Goal: Transaction & Acquisition: Obtain resource

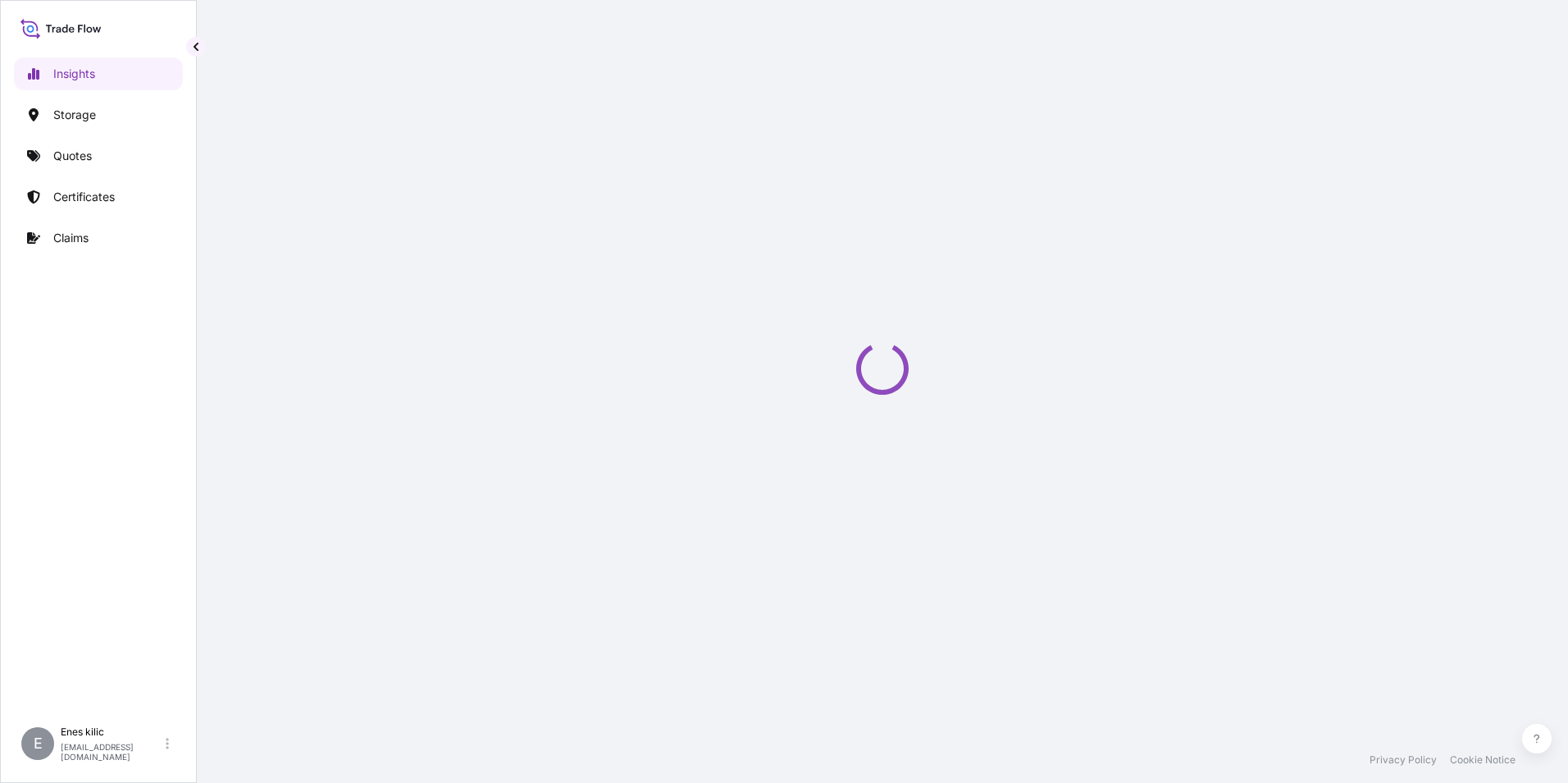
select select "2025"
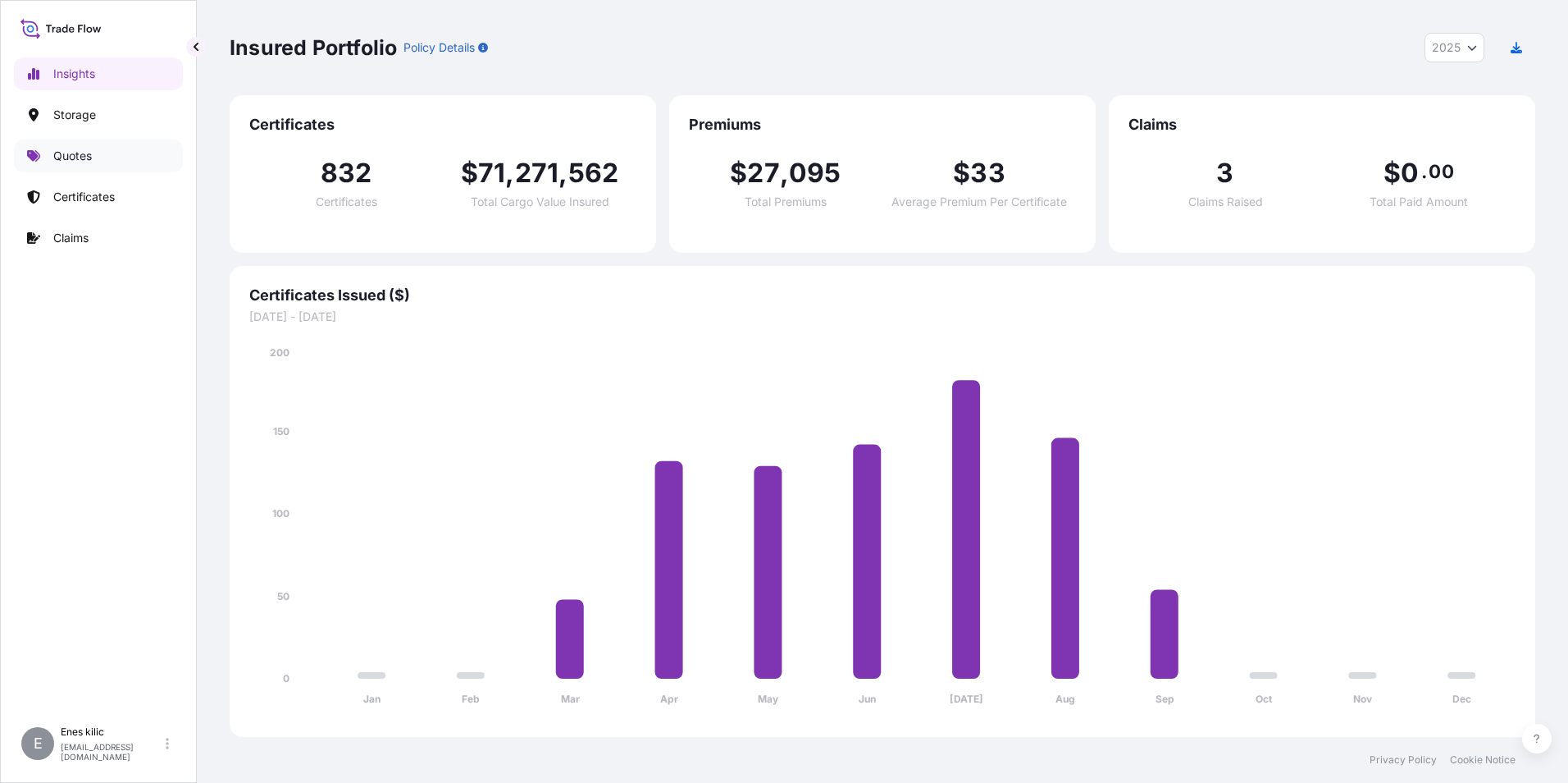
click at [135, 152] on link "Quotes" at bounding box center [99, 155] width 169 height 33
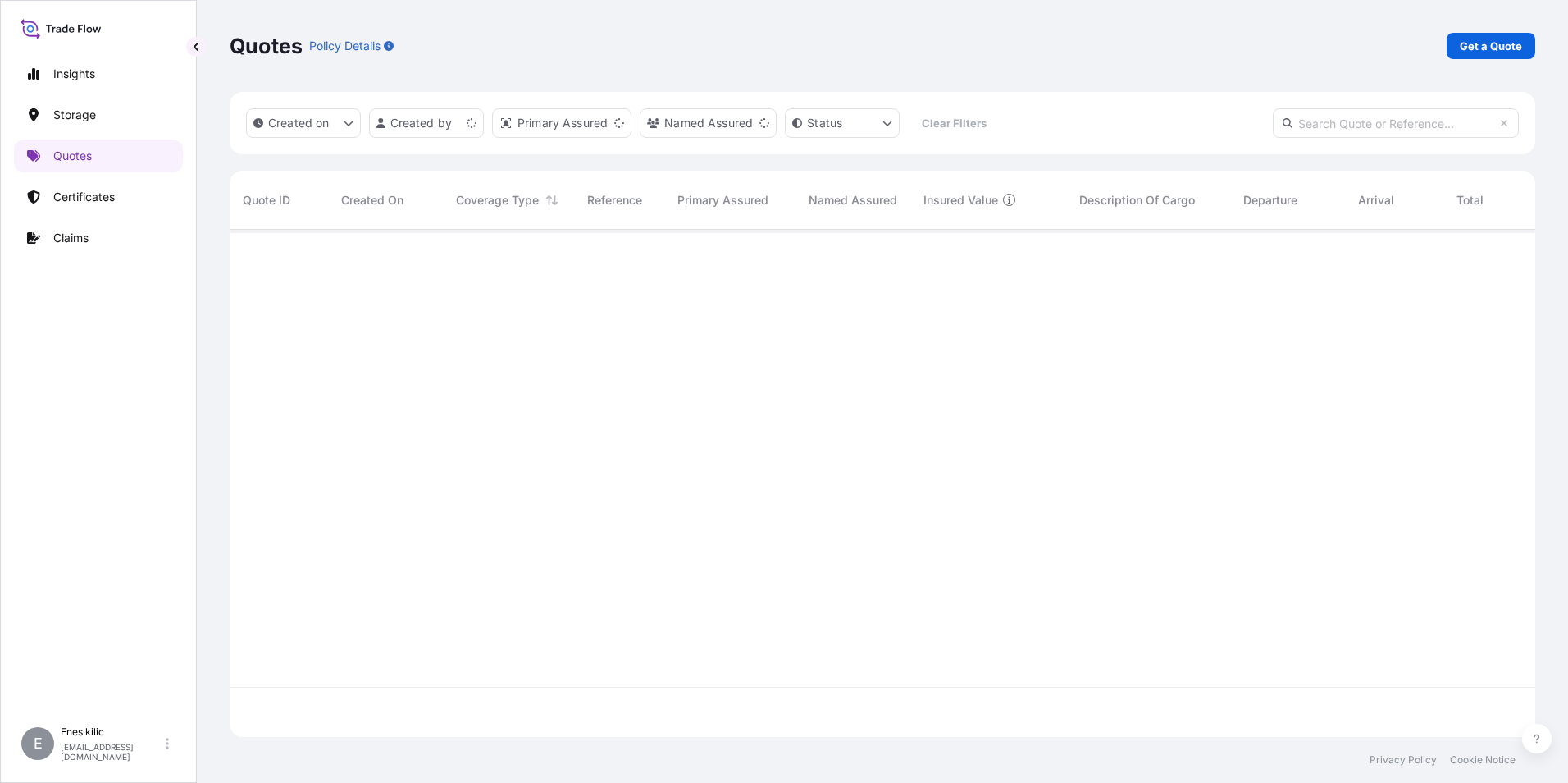
scroll to position [504, 1293]
click at [1494, 51] on p "Get a Quote" at bounding box center [1490, 45] width 62 height 16
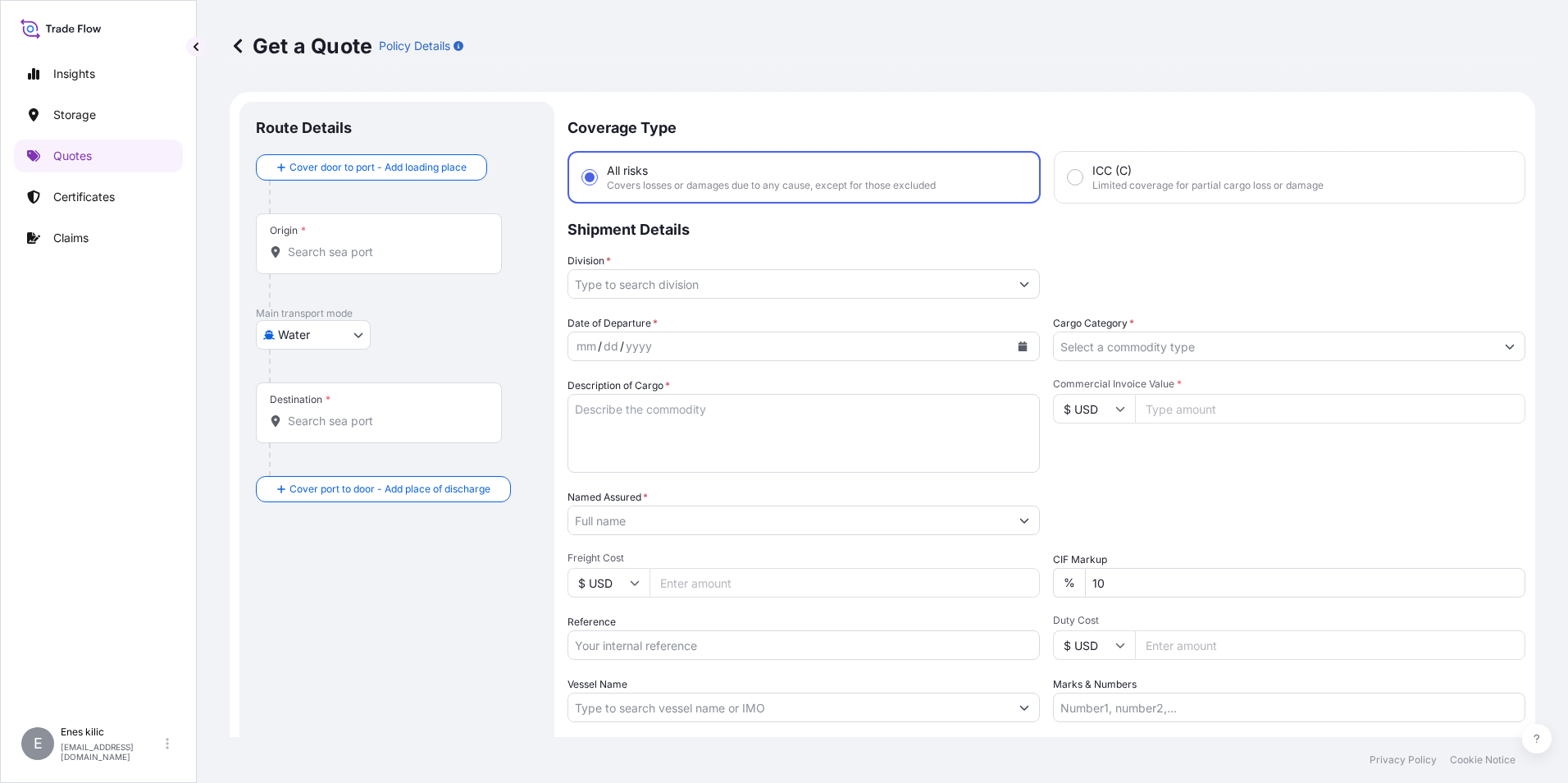
scroll to position [26, 0]
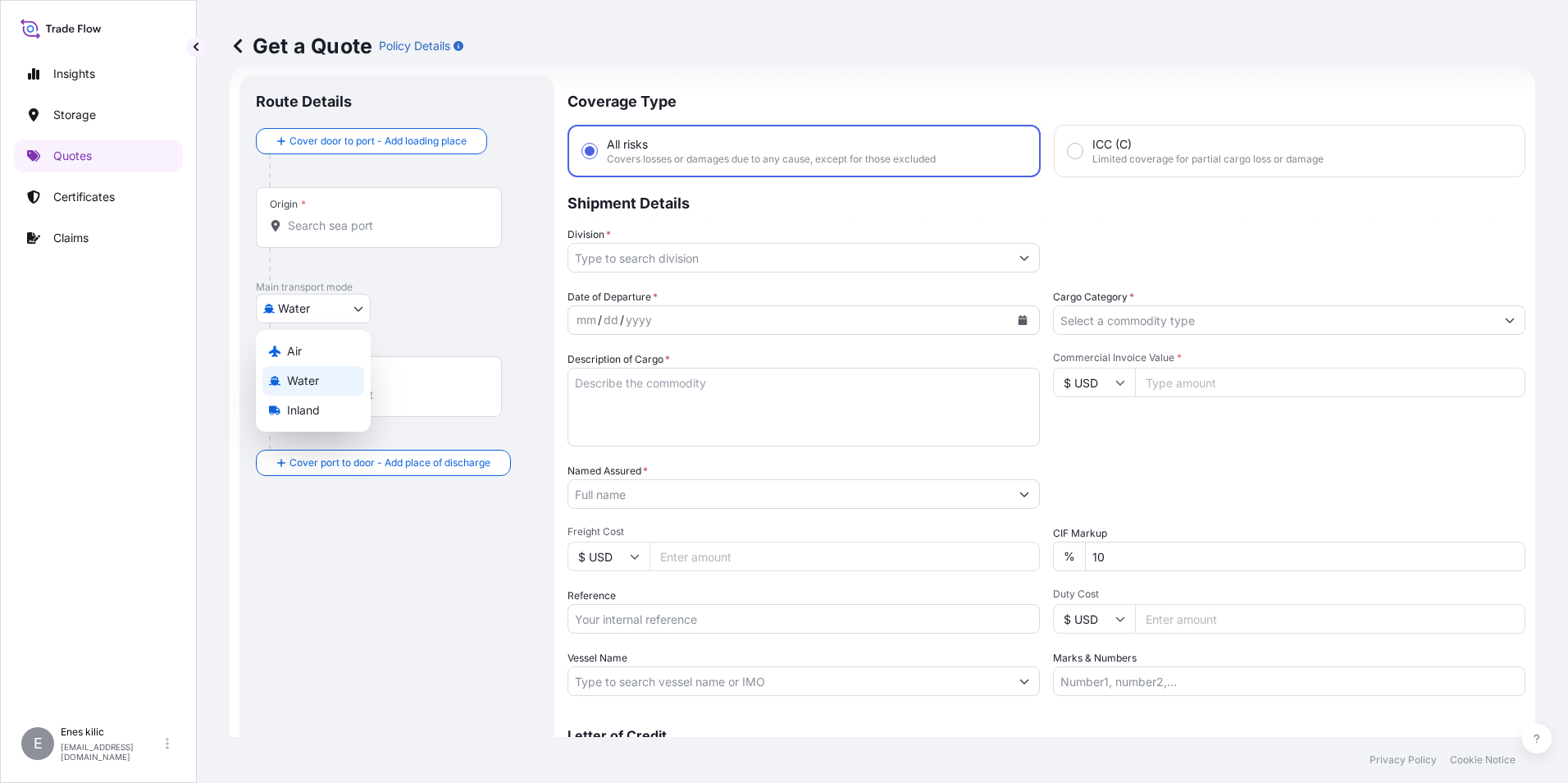
click at [314, 307] on body "Insights Storage Quotes Certificates Claims E [PERSON_NAME] [EMAIL_ADDRESS][DOM…" at bounding box center [784, 392] width 1568 height 783
click at [320, 394] on div "Water" at bounding box center [313, 380] width 102 height 29
click at [323, 317] on body "Insights Storage Quotes Certificates Claims E [PERSON_NAME] [EMAIL_ADDRESS][DOM…" at bounding box center [784, 392] width 1568 height 783
click at [321, 426] on div "Inland" at bounding box center [313, 416] width 102 height 29
select select "Inland"
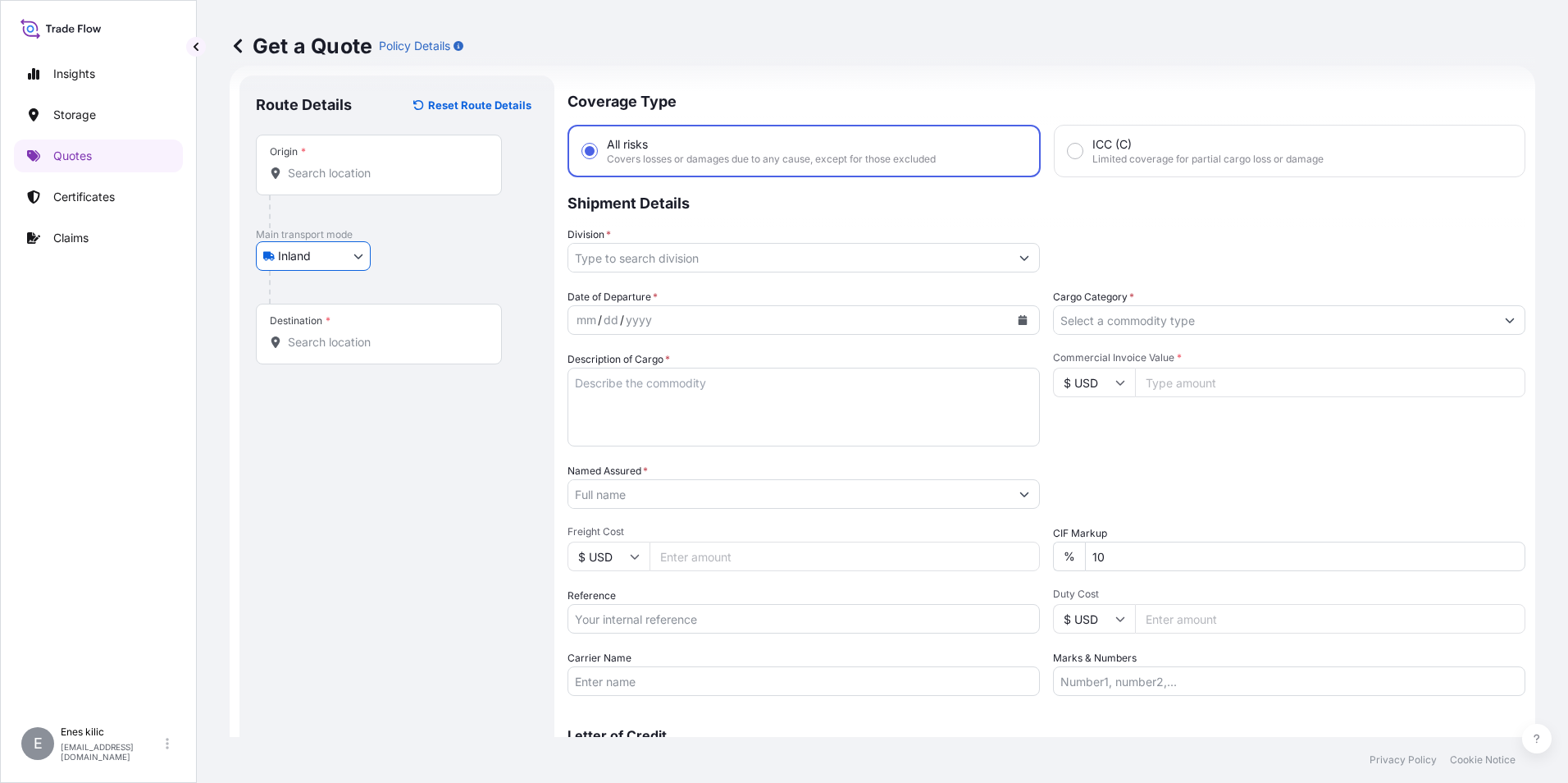
click at [357, 183] on div "Origin *" at bounding box center [379, 165] width 246 height 61
click at [357, 181] on input "Origin *" at bounding box center [384, 173] width 193 height 16
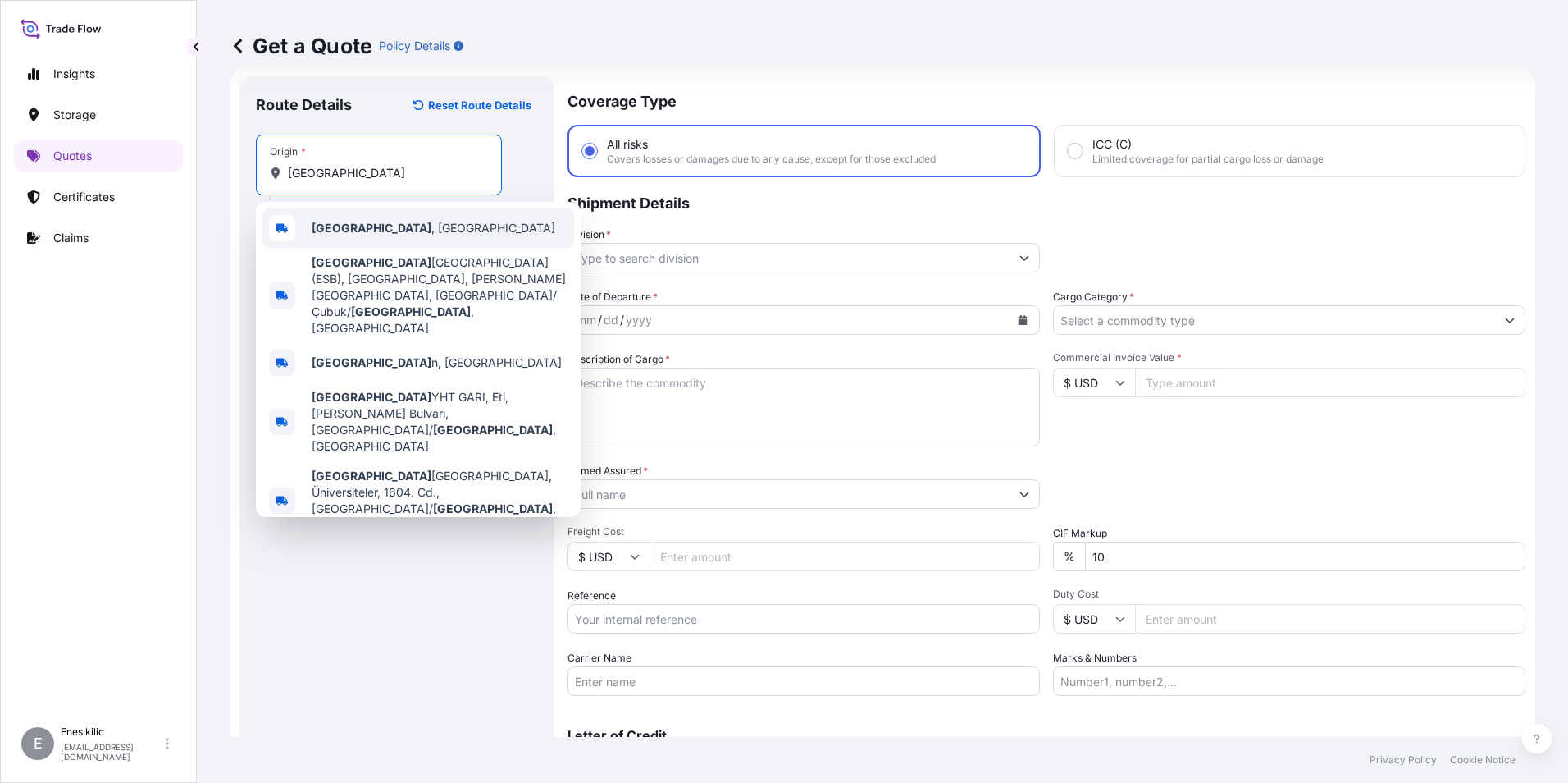
click at [466, 218] on div "[GEOGRAPHIC_DATA] , [GEOGRAPHIC_DATA]" at bounding box center [418, 228] width 312 height 39
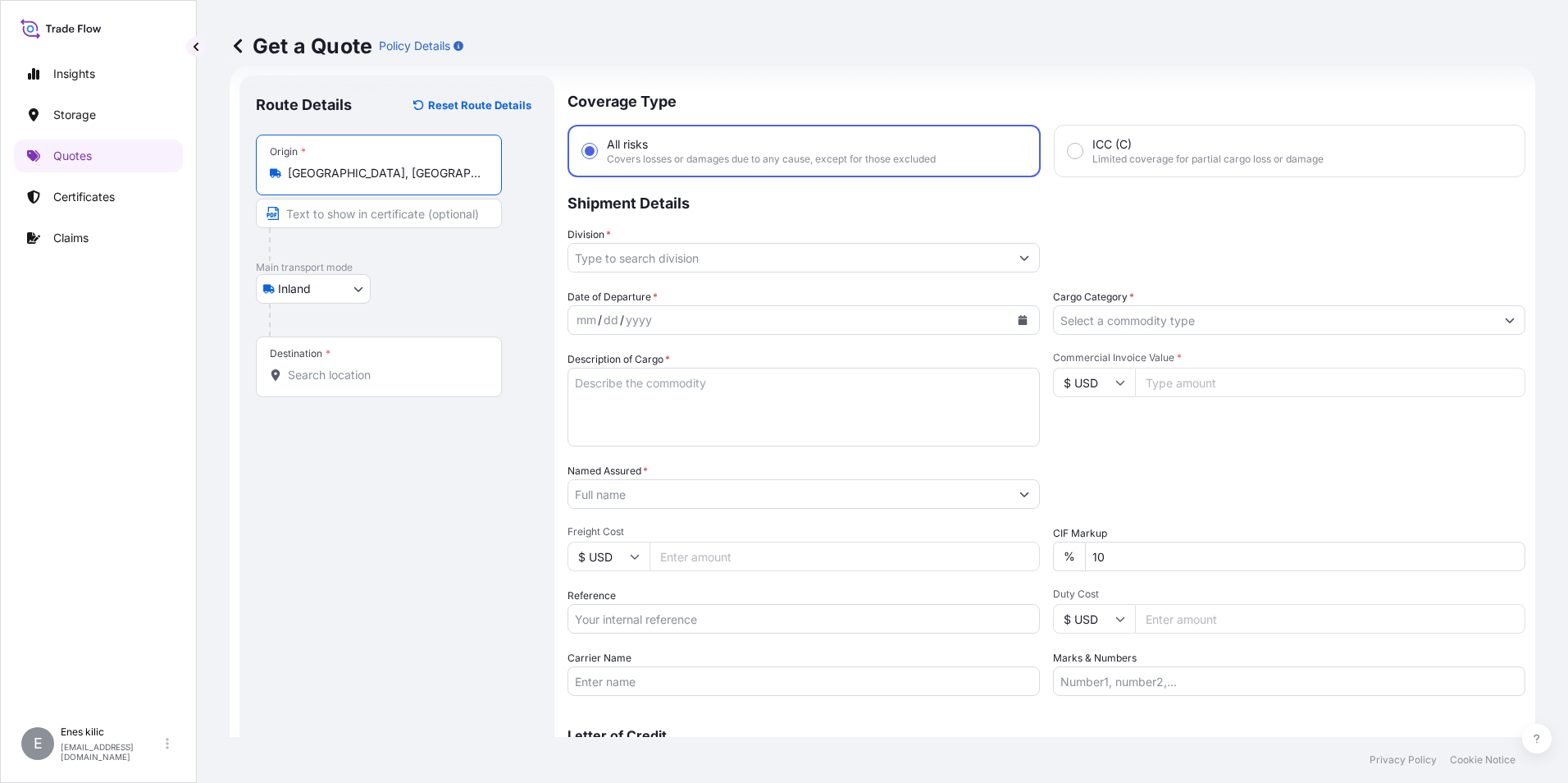
type input "[GEOGRAPHIC_DATA], [GEOGRAPHIC_DATA]"
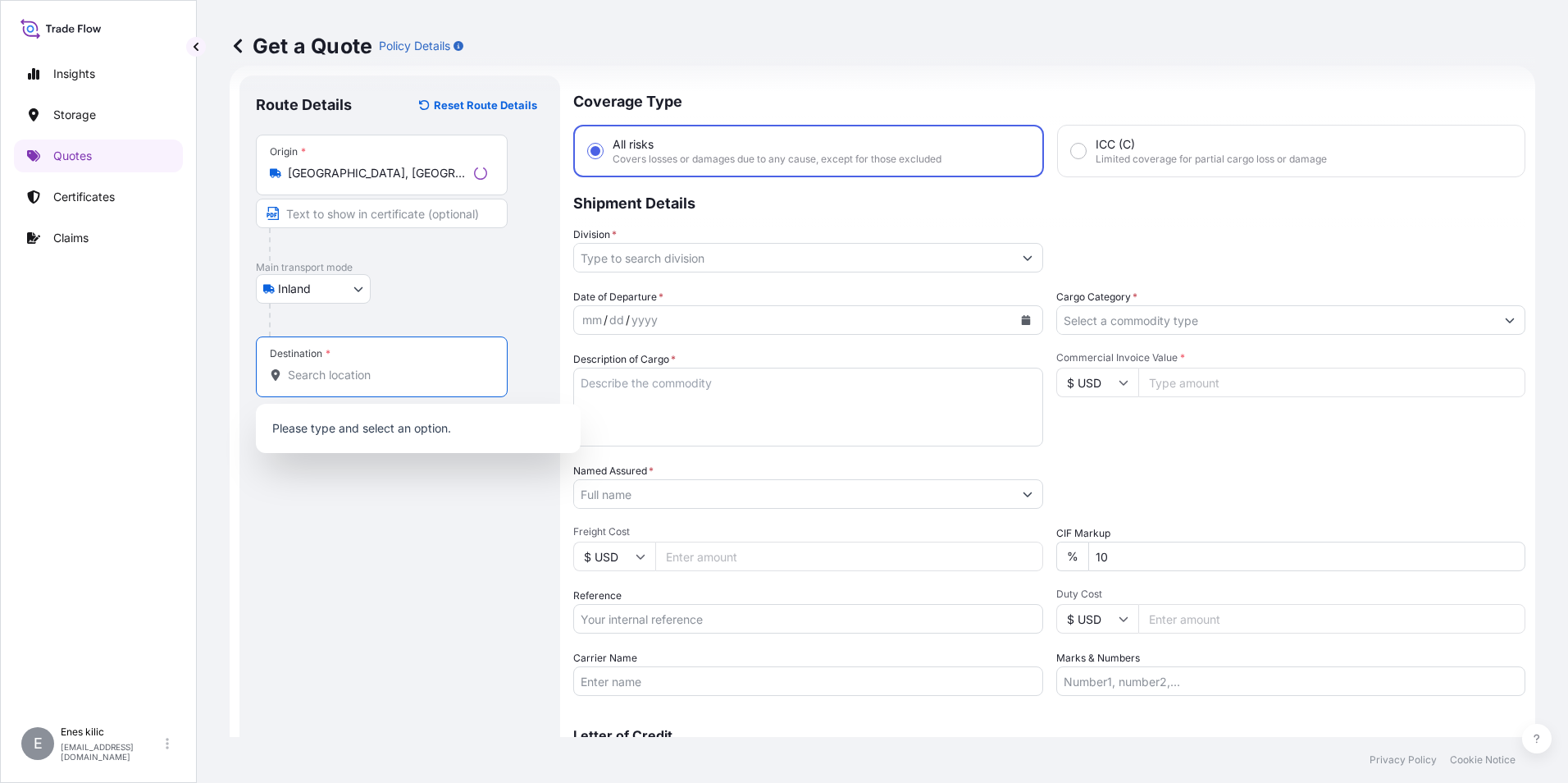
click at [394, 374] on input "Destination *" at bounding box center [388, 375] width 200 height 16
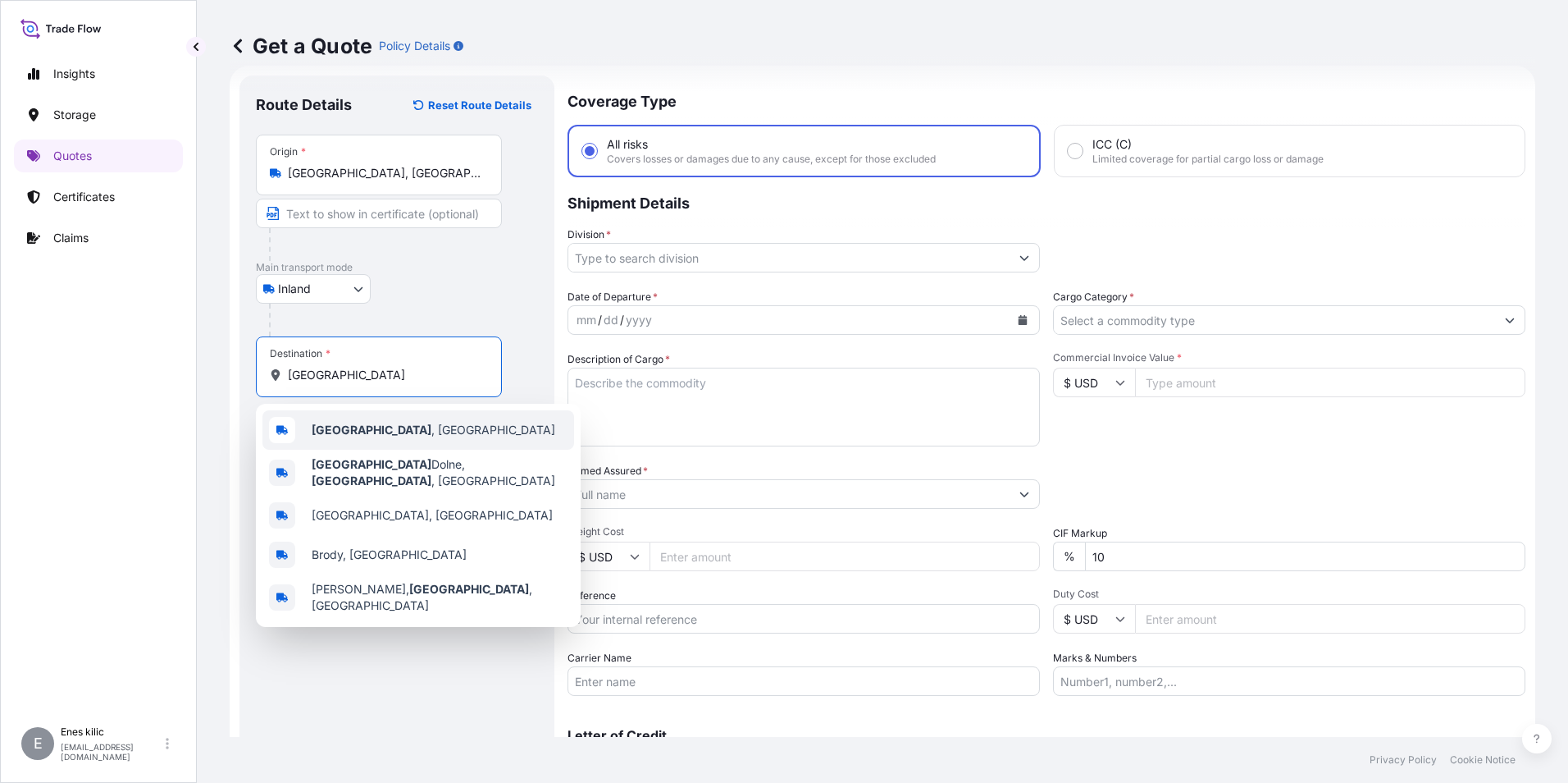
click at [429, 423] on span "[GEOGRAPHIC_DATA] , [GEOGRAPHIC_DATA]" at bounding box center [433, 430] width 243 height 16
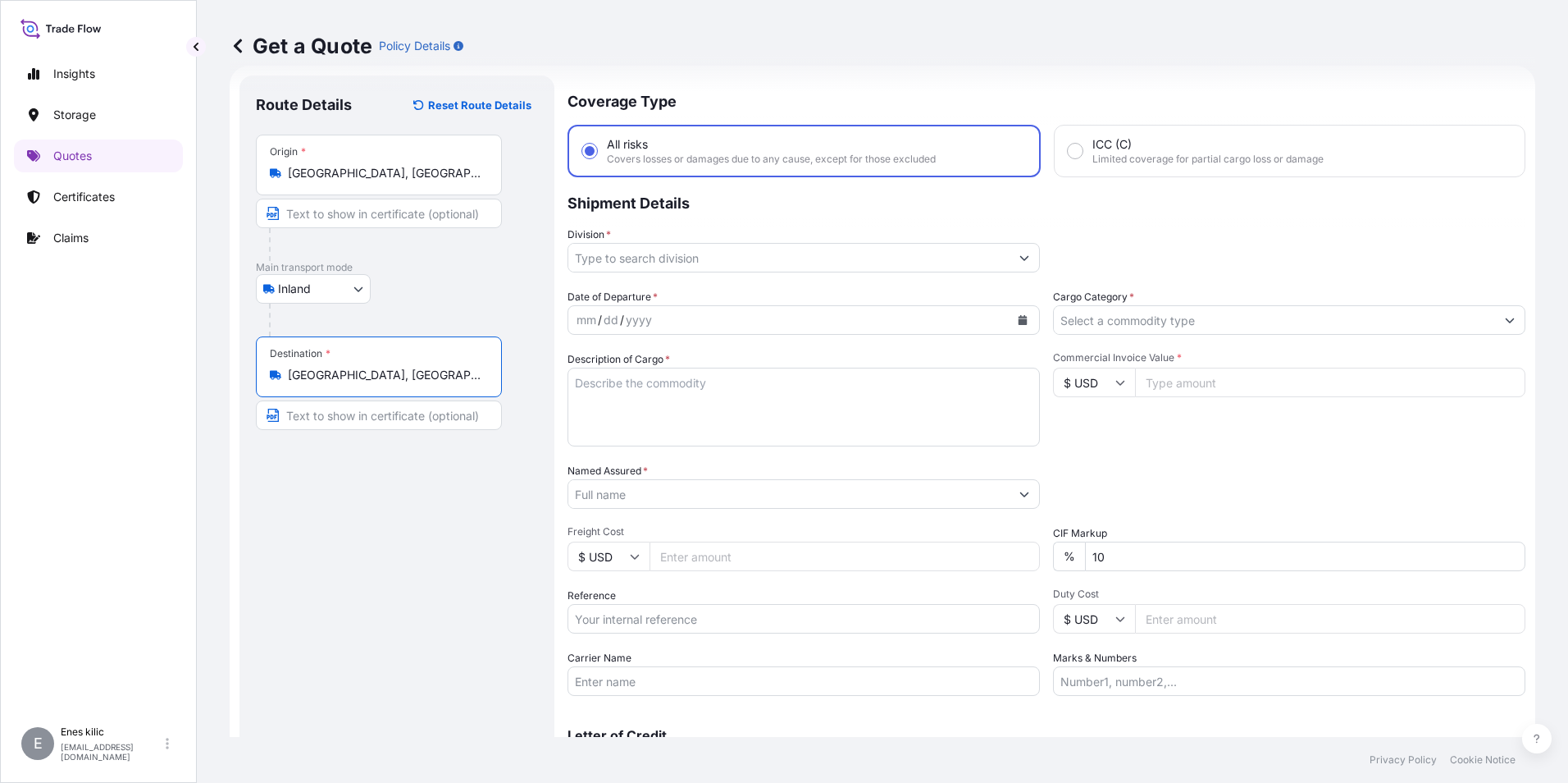
type input "[GEOGRAPHIC_DATA], [GEOGRAPHIC_DATA]"
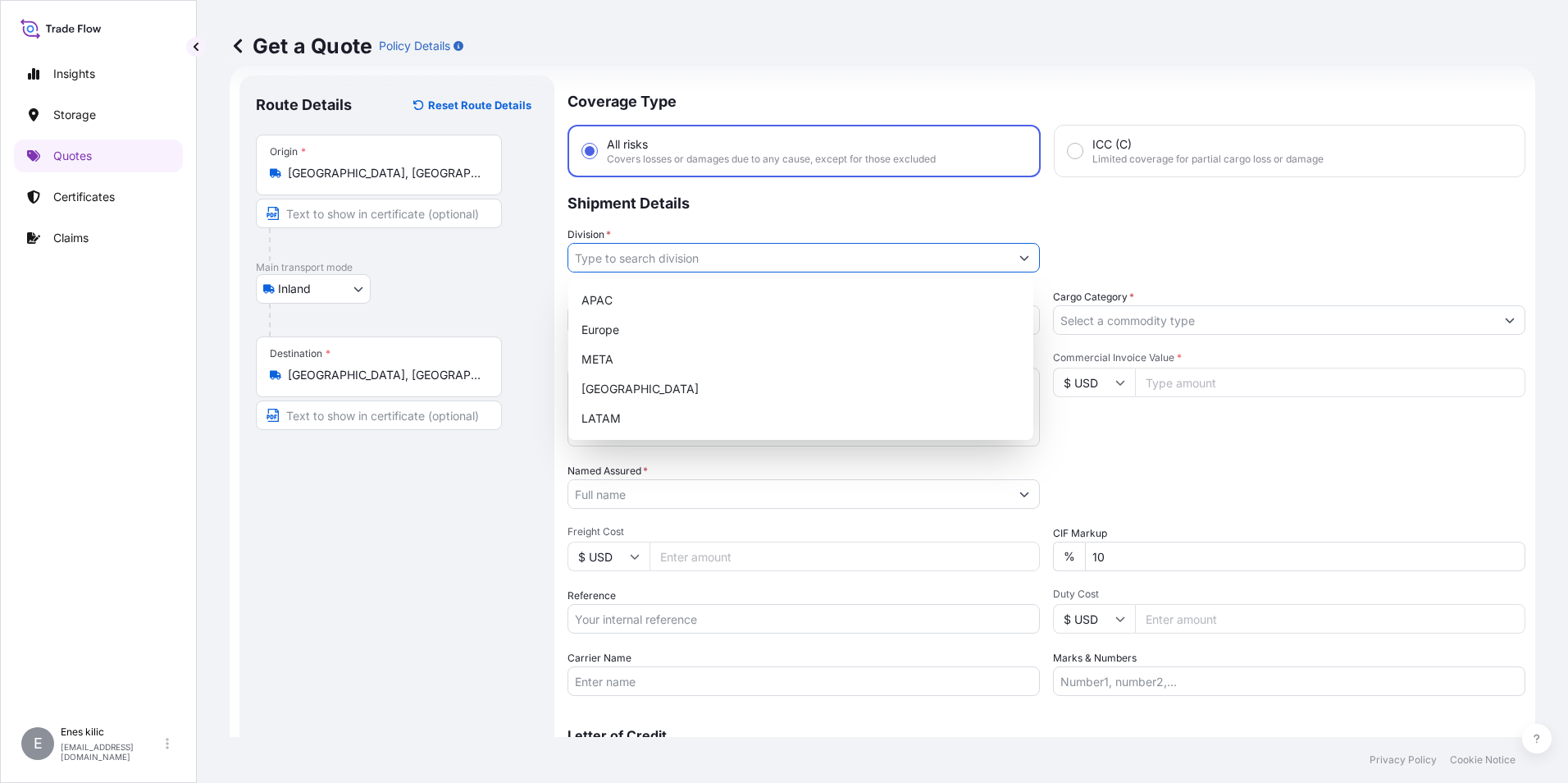
click at [720, 265] on input "Division *" at bounding box center [789, 257] width 441 height 29
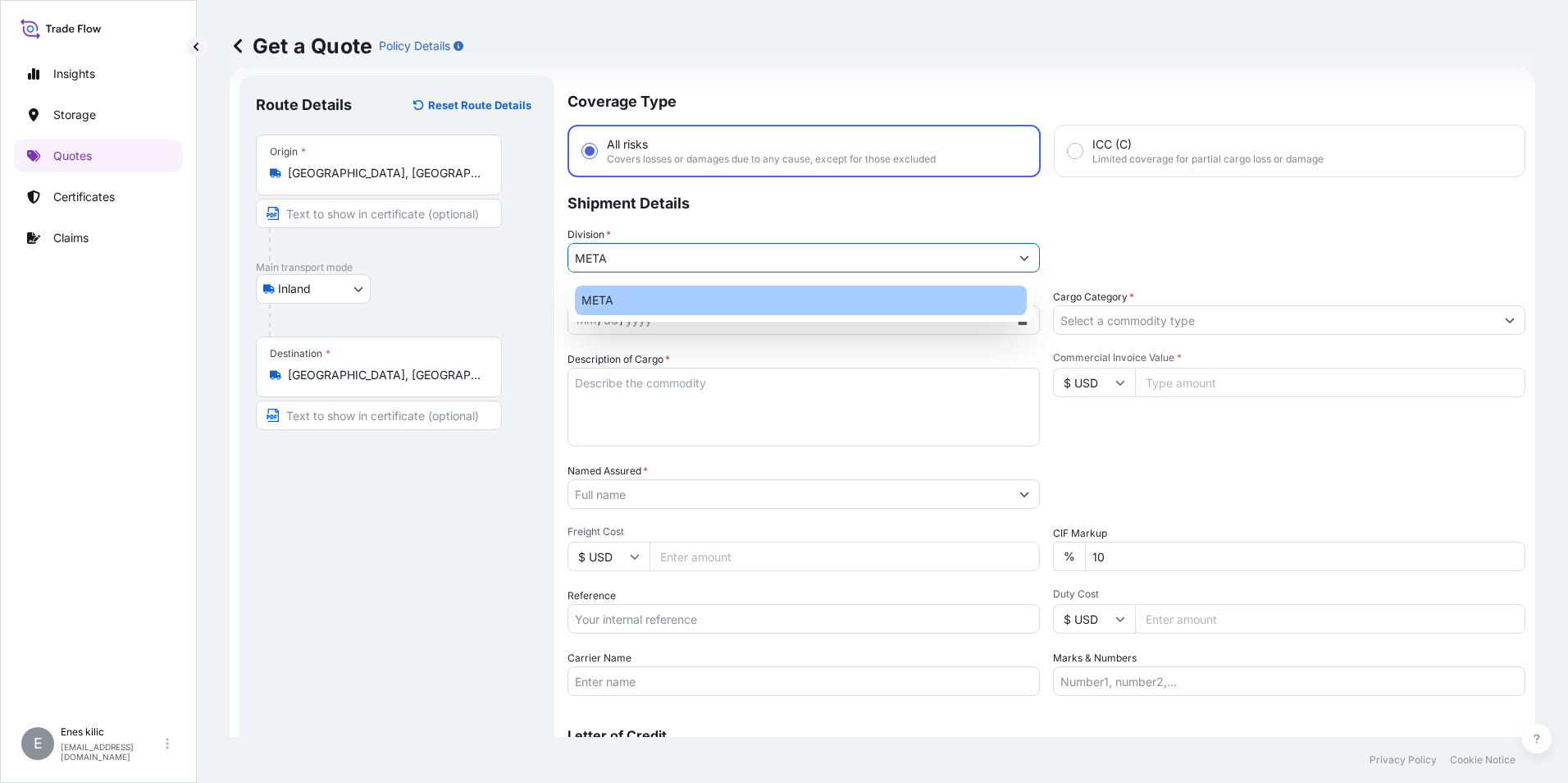
click at [713, 297] on div "META" at bounding box center [800, 300] width 452 height 29
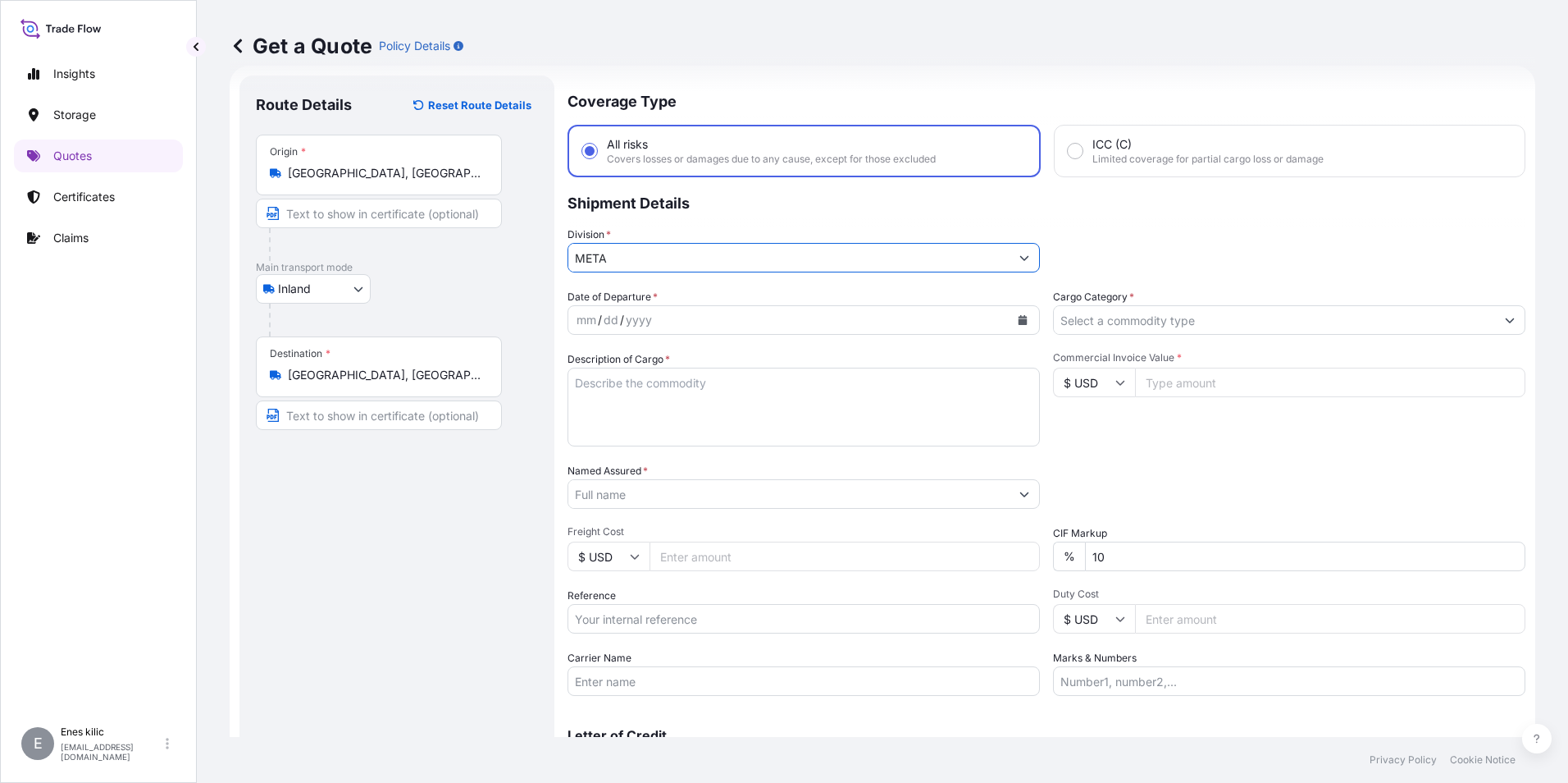
type input "META"
click at [1261, 314] on input "Cargo Category *" at bounding box center [1274, 319] width 441 height 29
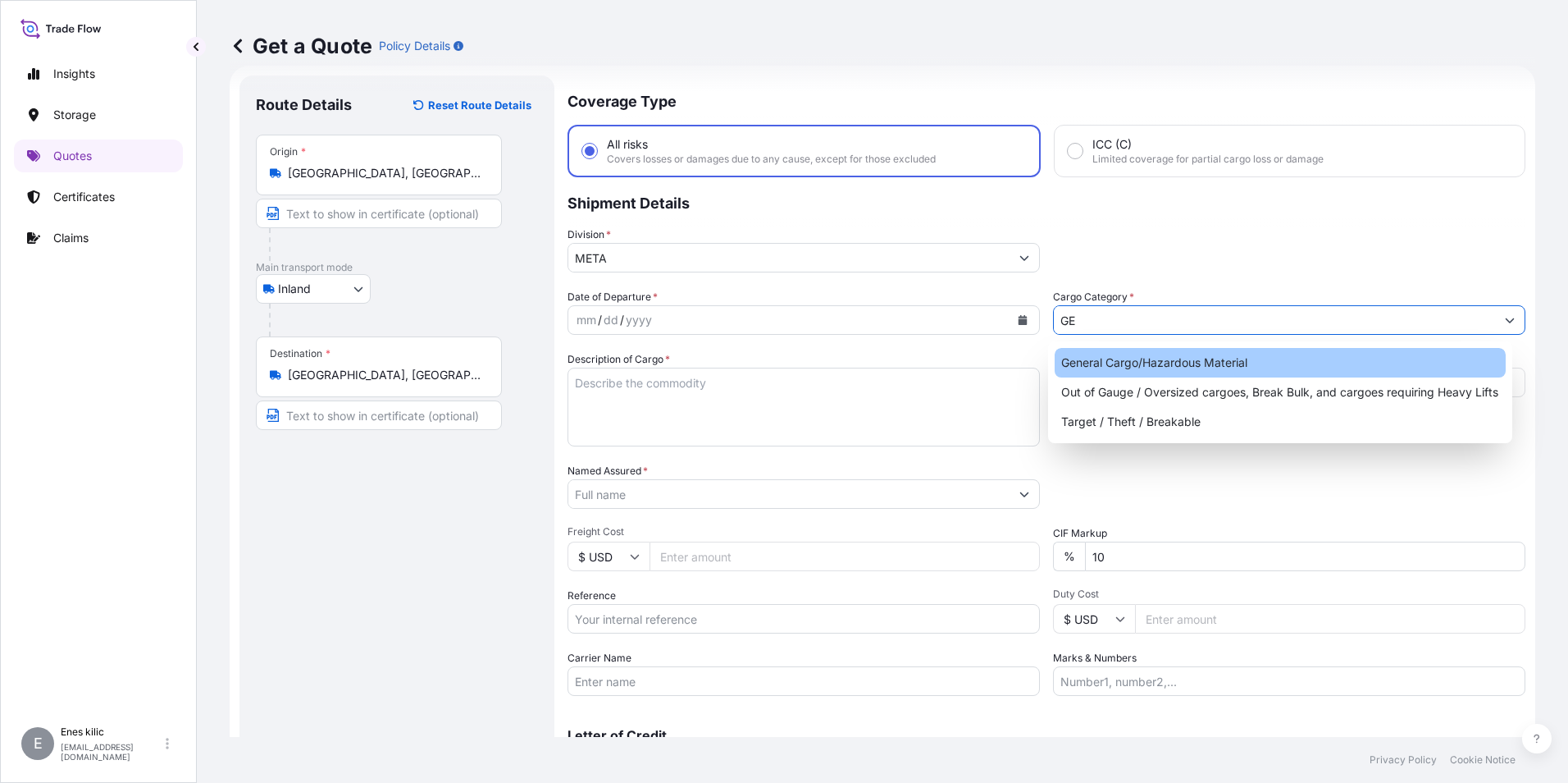
click at [1205, 352] on div "General Cargo/Hazardous Material" at bounding box center [1280, 362] width 452 height 29
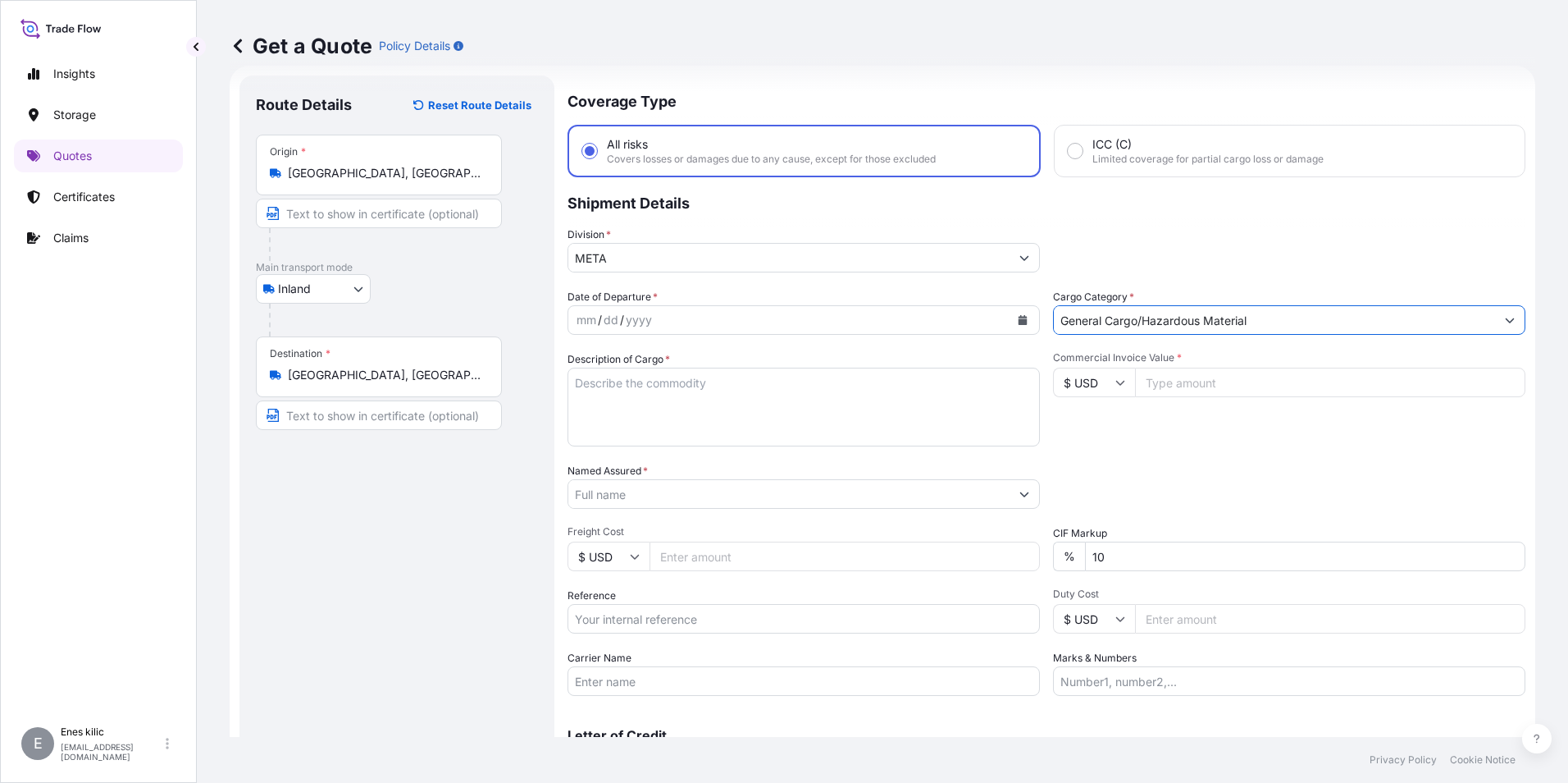
type input "General Cargo/Hazardous Material"
click at [710, 322] on div "mm / dd / yyyy" at bounding box center [789, 319] width 441 height 29
click at [1019, 317] on icon "Calendar" at bounding box center [1023, 319] width 9 height 10
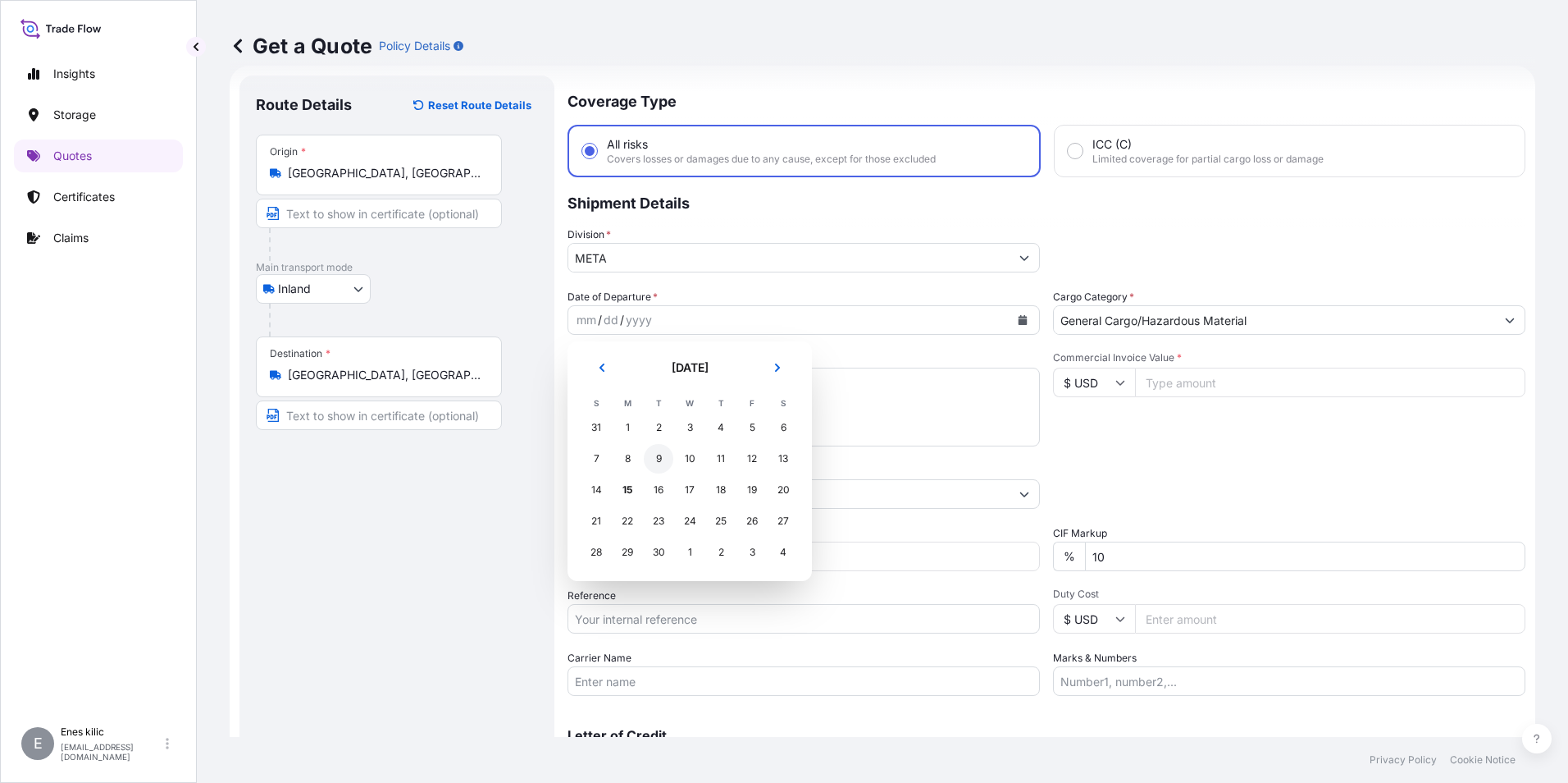
click at [662, 457] on div "9" at bounding box center [658, 458] width 29 height 29
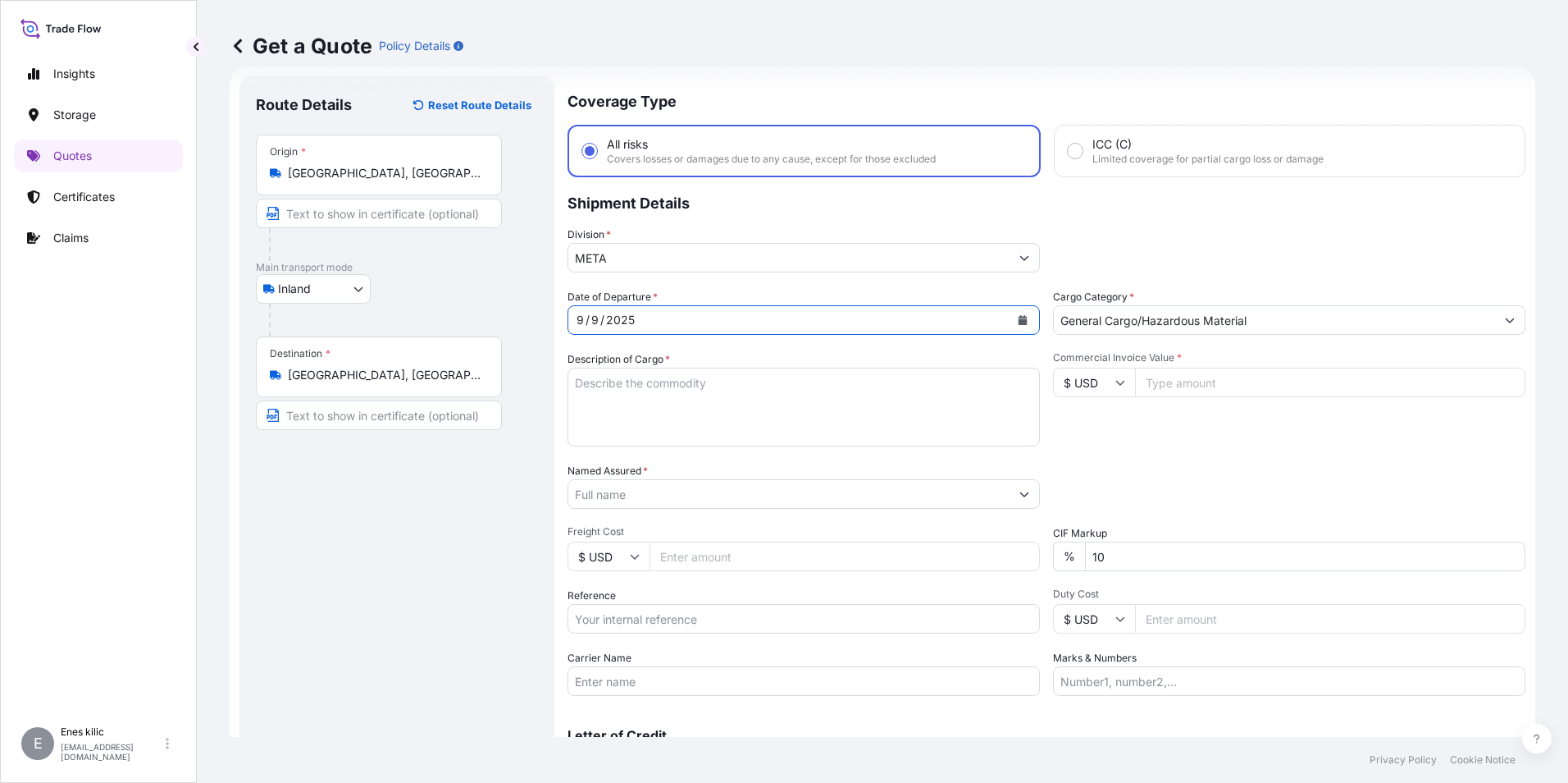
click at [679, 412] on textarea "Description of Cargo *" at bounding box center [804, 407] width 472 height 78
click at [625, 390] on textarea "Description of Cargo *" at bounding box center [804, 407] width 472 height 78
paste textarea "HAVA KÖRÜĞÜ TASIYICISI"
click at [757, 385] on textarea "HAVA KÖRÜĞÜ TASIYICISI" at bounding box center [804, 407] width 472 height 78
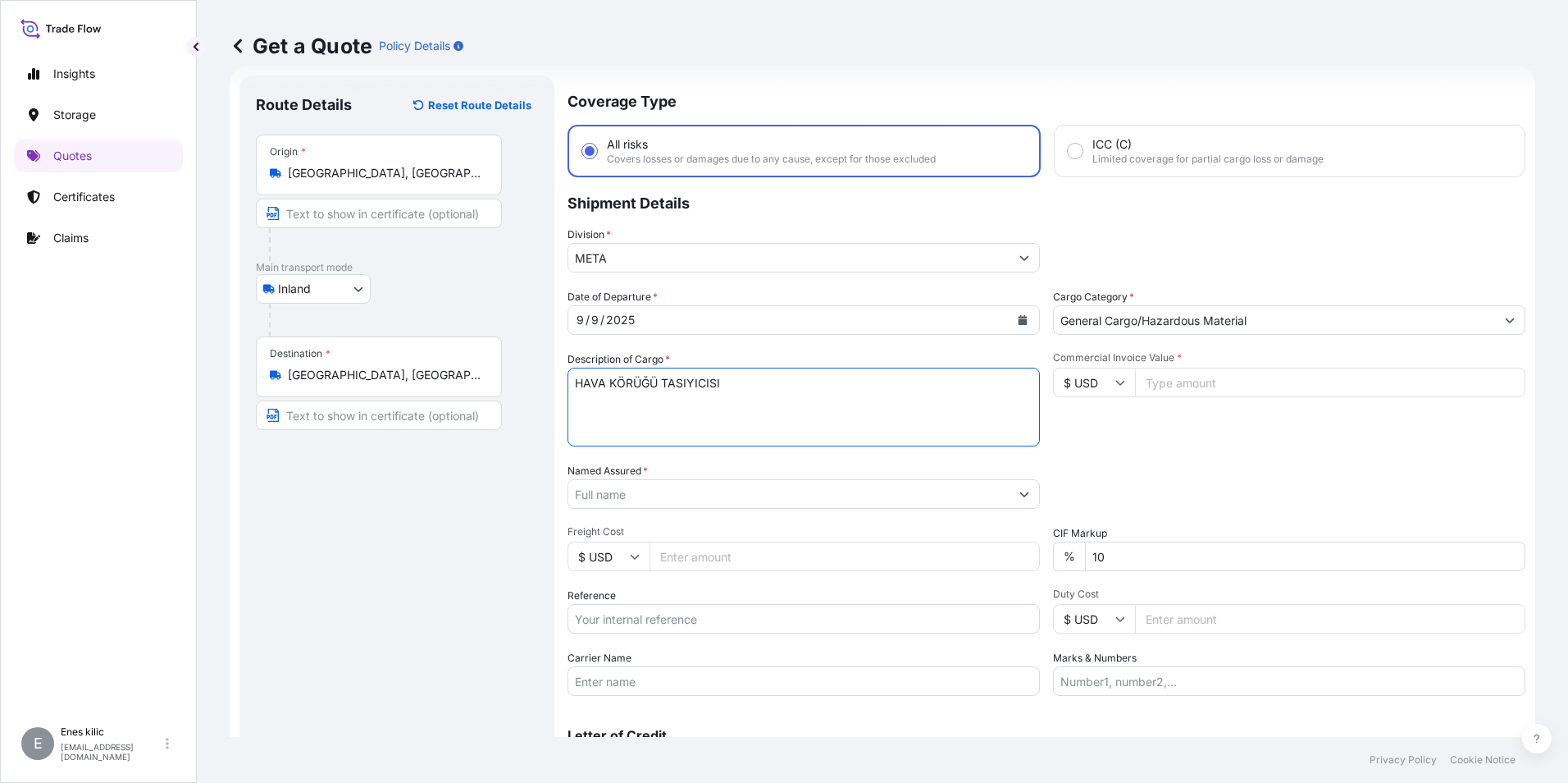
paste textarea "16 KAP / 9120 KG"
click at [743, 421] on textarea "HAVA KÖRÜĞÜ TASIYICISI 16 KAP / 9120 KG" at bounding box center [804, 407] width 472 height 78
click at [683, 419] on textarea "HAVA KÖRÜĞÜ TASIYICISI 16 KAP / 9120 KG" at bounding box center [804, 407] width 472 height 78
paste textarea "(SAS 33247)"
click at [581, 416] on textarea "HAVA KÖRÜĞÜ TASIYICISI 16 KAP / 9120 KG (SAS 33247)" at bounding box center [804, 407] width 472 height 78
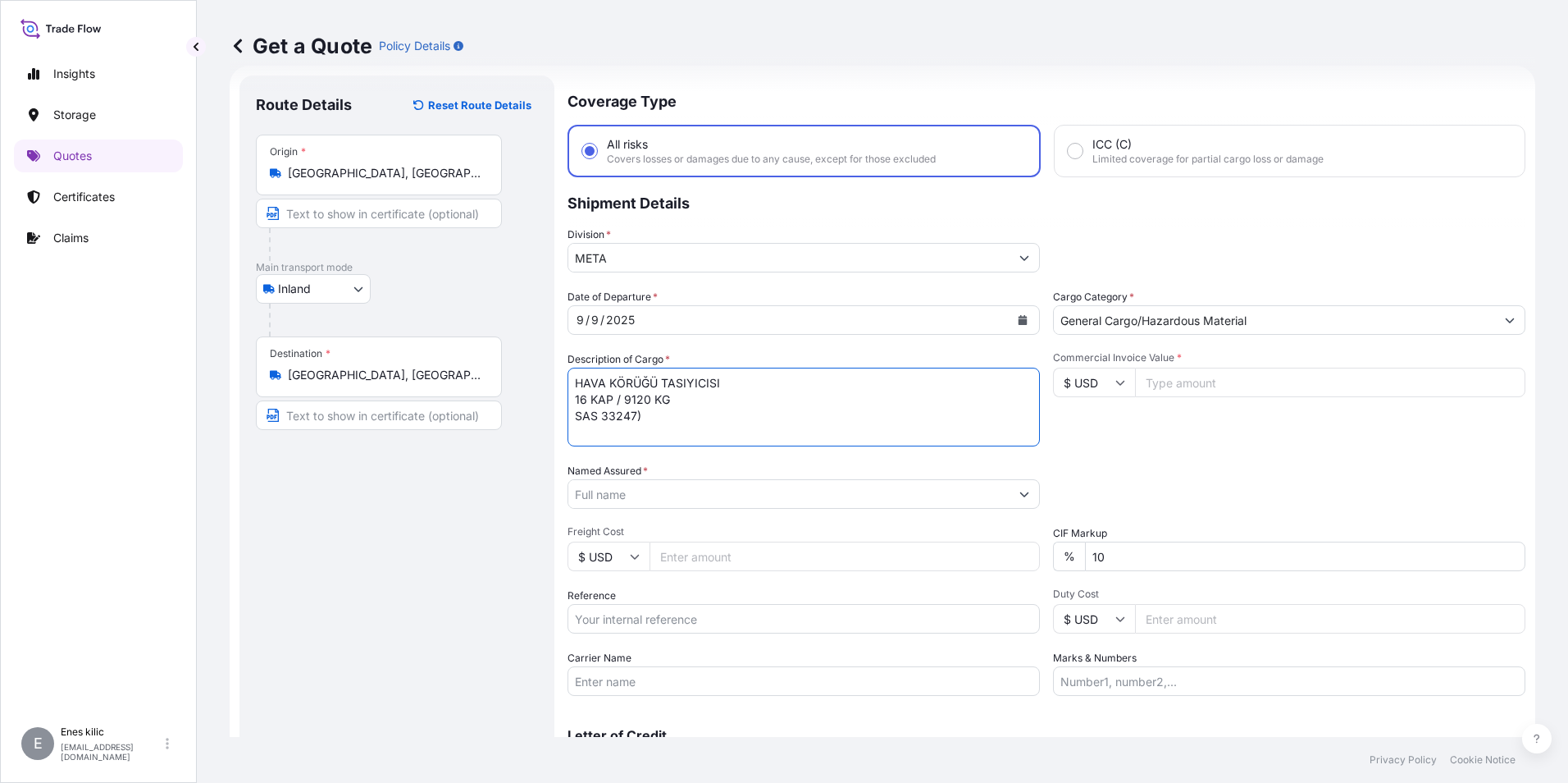
click at [646, 423] on textarea "HAVA KÖRÜĞÜ TASIYICISI 16 KAP / 9120 KG SAS 33247)" at bounding box center [804, 407] width 472 height 78
type textarea "HAVA KÖRÜĞÜ TASIYICISI 16 KAP / 9120 KG SAS 33247 INSURANCE PREMIUM EURO 50(TAX…"
click at [661, 502] on input "Named Assured *" at bounding box center [789, 493] width 441 height 29
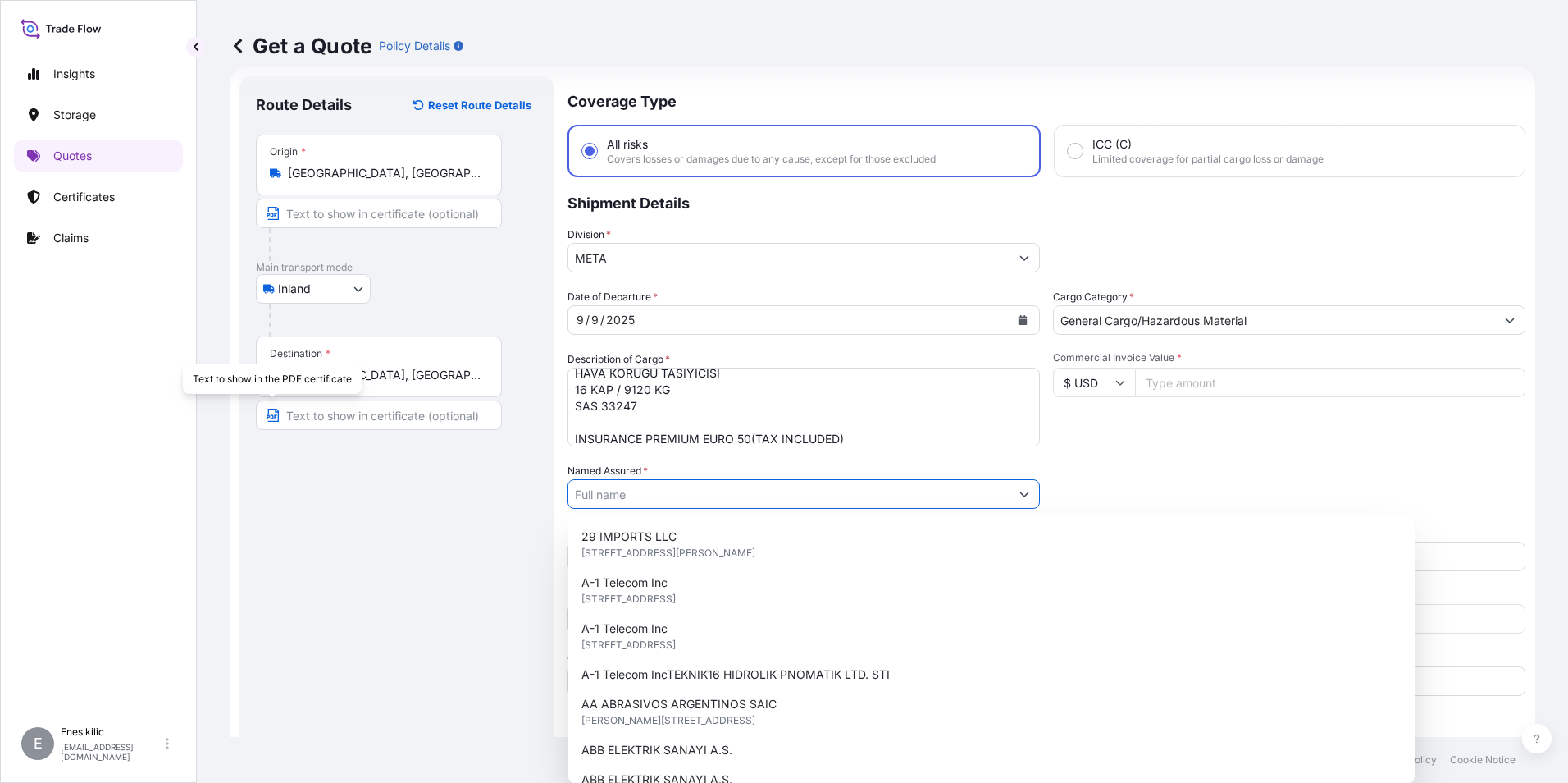
click at [648, 493] on input "Named Assured *" at bounding box center [789, 493] width 441 height 29
paste input "TR-EOS END. OTO SIST. MAK. İTH. İHR. SAN TİC LTD STİ"
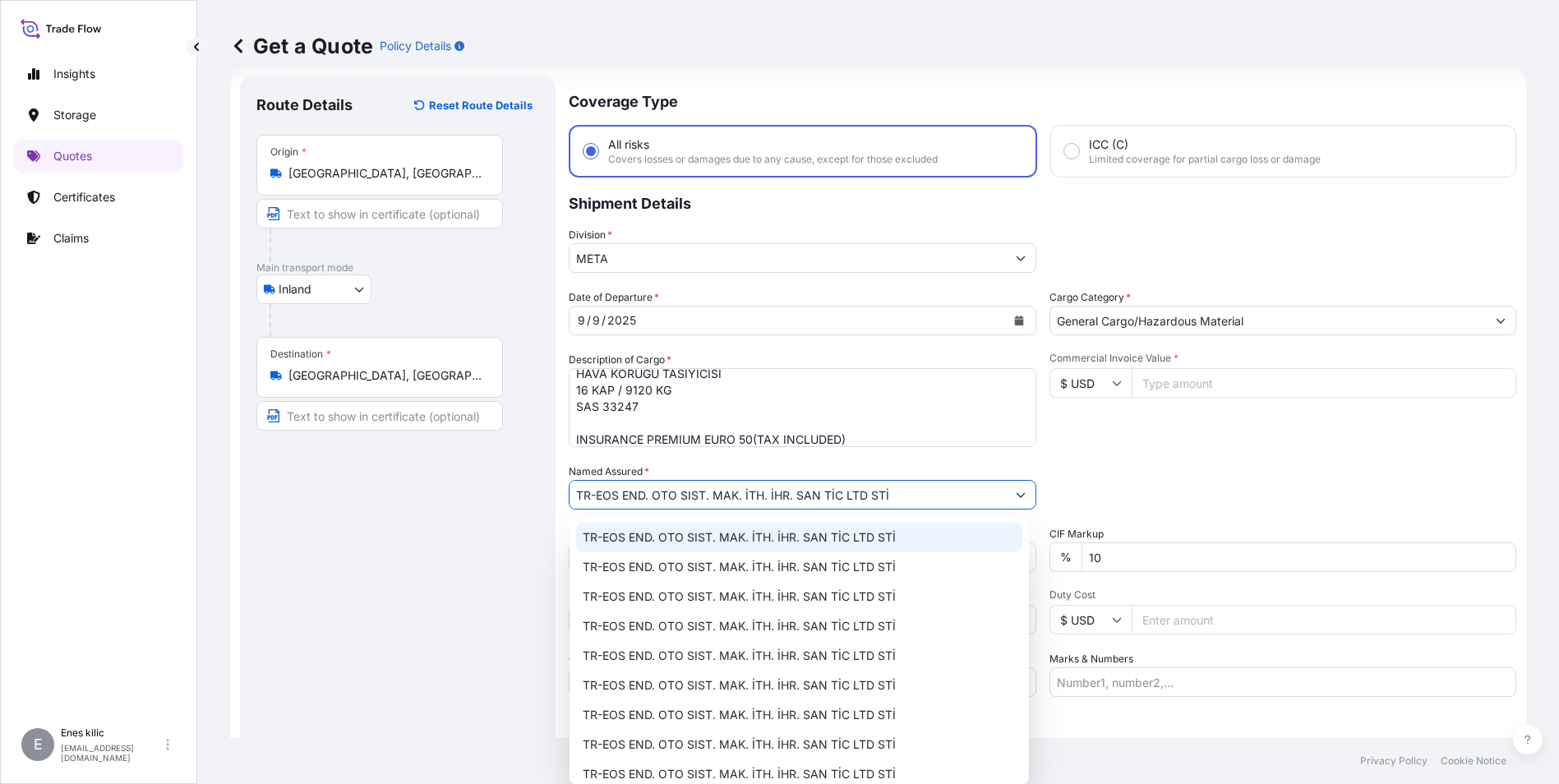
click at [708, 537] on span "TR-EOS END. OTO SIST. MAK. İTH. İHR. SAN TİC LTD STİ" at bounding box center [739, 537] width 313 height 16
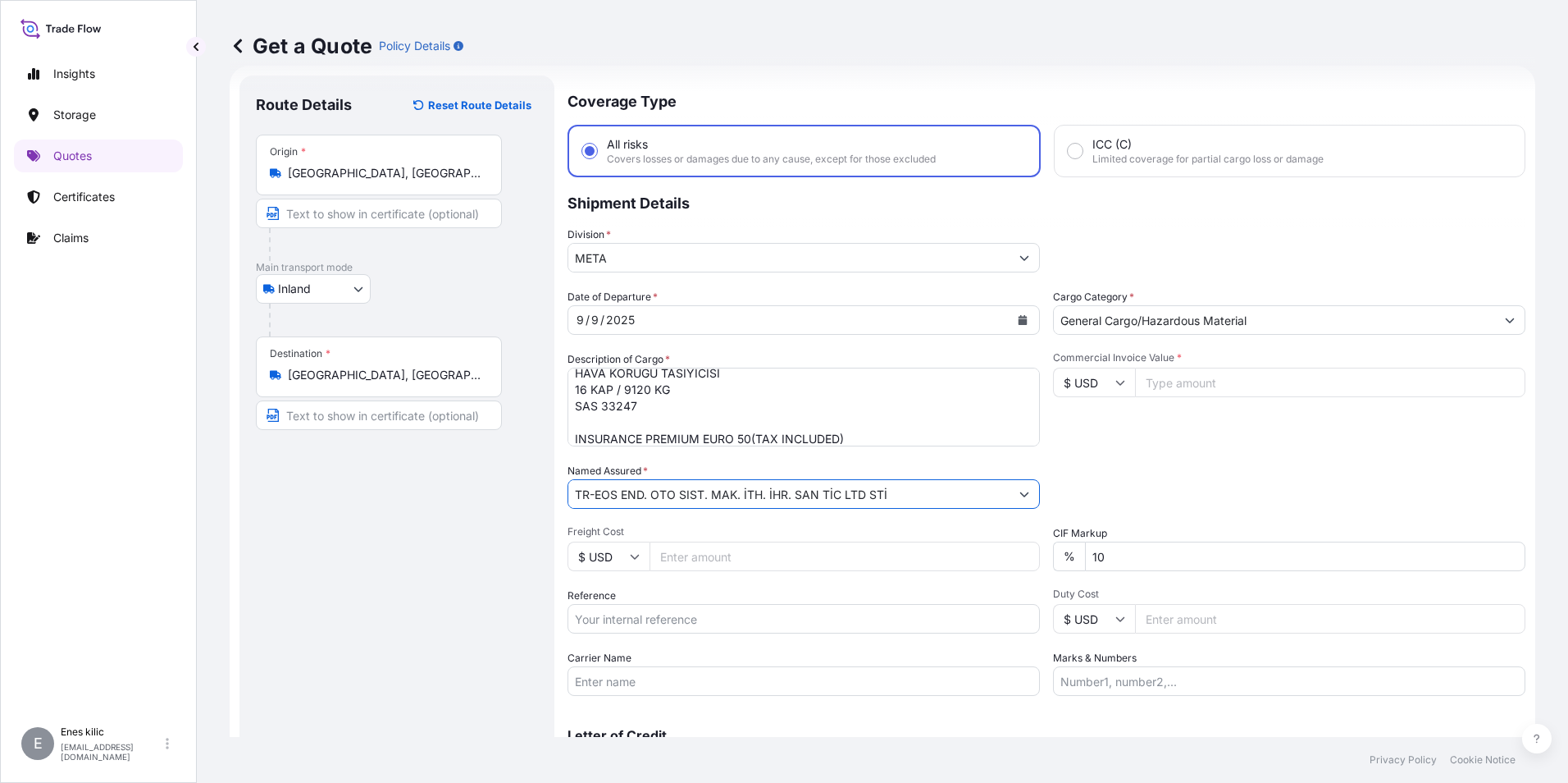
type input "TR-EOS END. OTO SIST. MAK. İTH. İHR. SAN TİC LTD STİ"
click at [1116, 388] on input "$ USD" at bounding box center [1094, 382] width 82 height 29
click at [1096, 430] on div "€ EUR" at bounding box center [1088, 427] width 69 height 31
type input "€ EUR"
click at [1186, 386] on input "Commercial Invoice Value *" at bounding box center [1330, 382] width 390 height 29
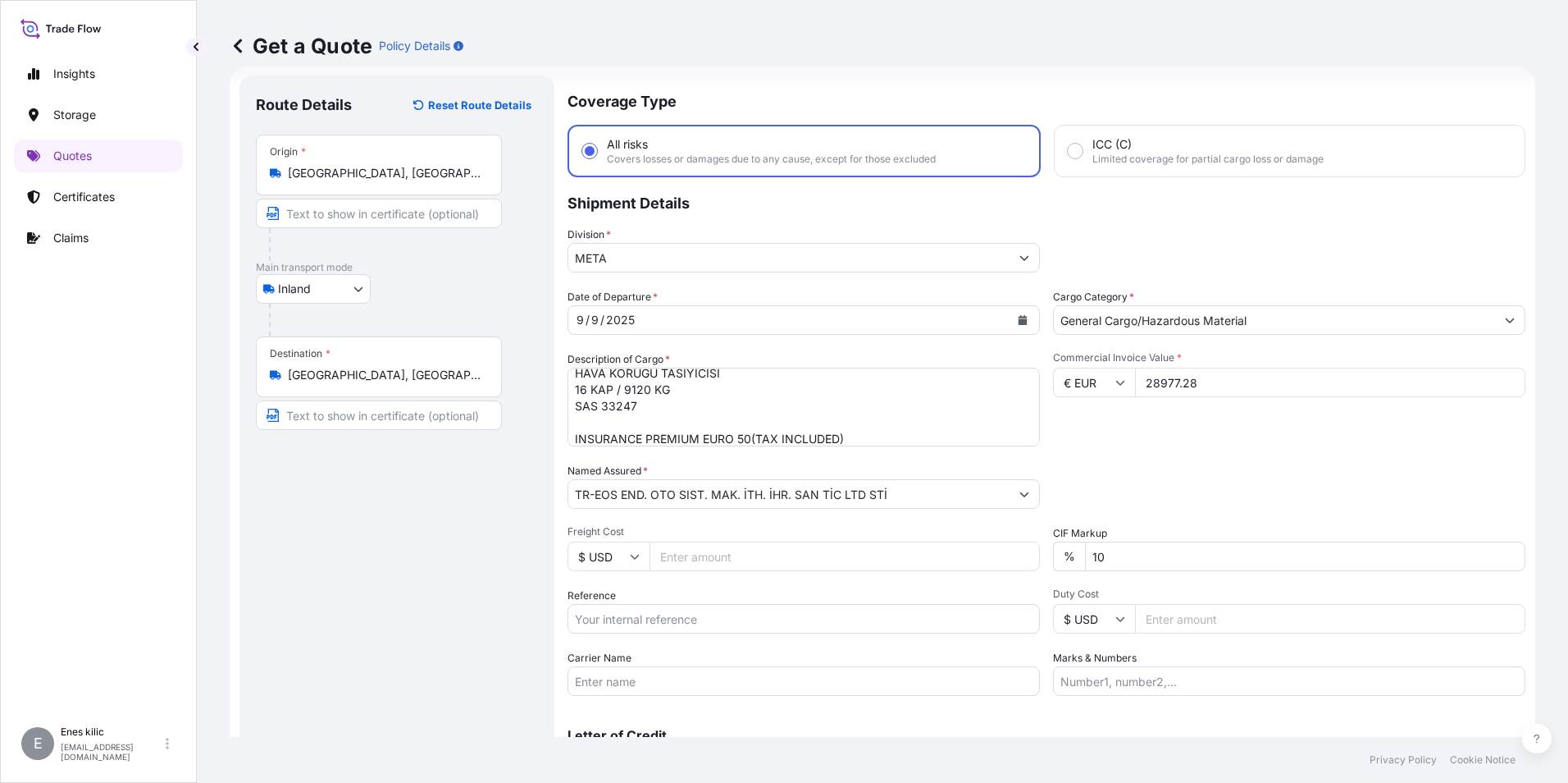
type input "28977.28"
click at [1168, 564] on input "10" at bounding box center [1305, 556] width 440 height 29
type input "0"
click at [1172, 490] on div "Packing Category Type to search a container mode Please select a primary mode o…" at bounding box center [1289, 486] width 472 height 46
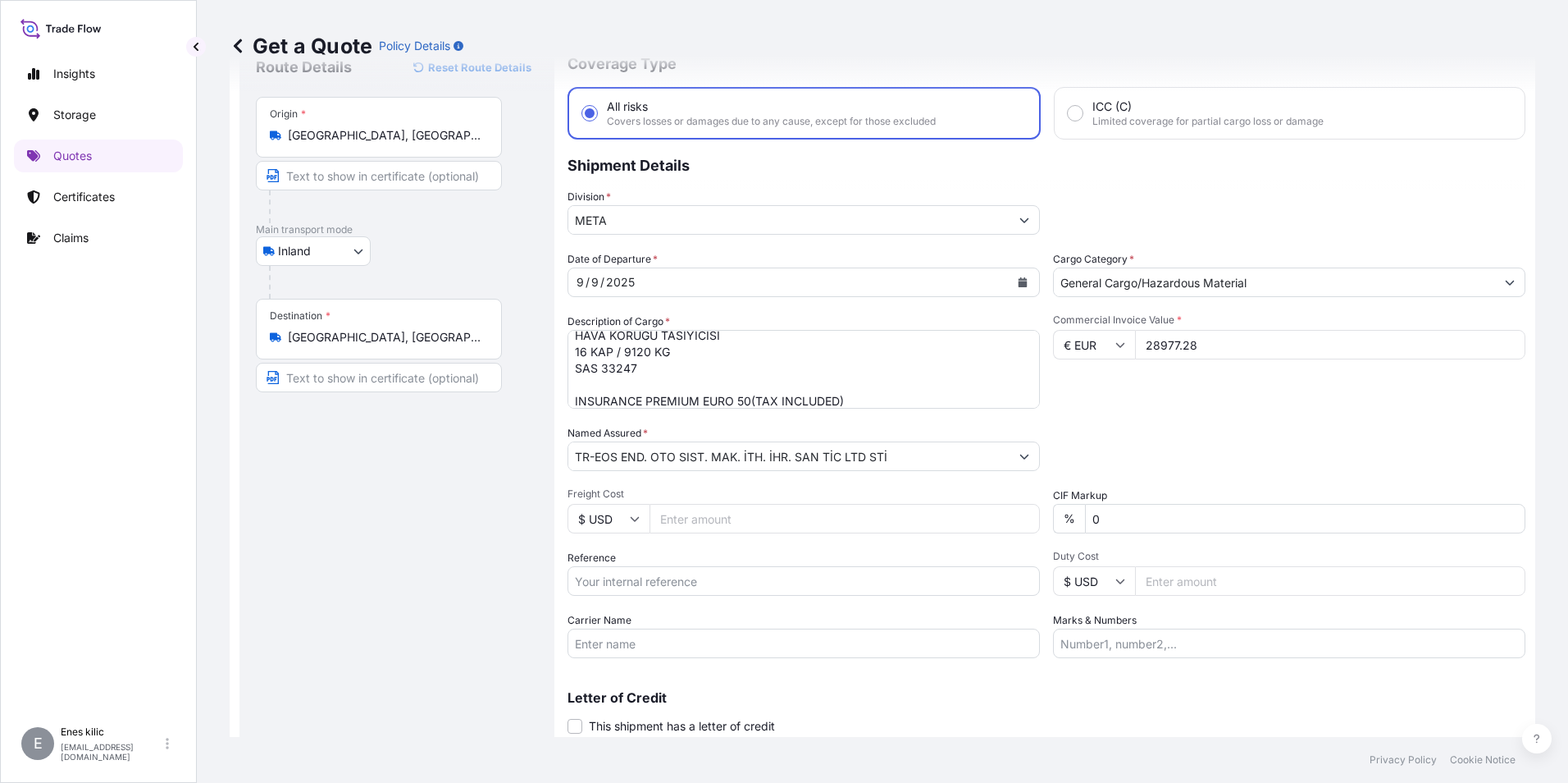
scroll to position [108, 0]
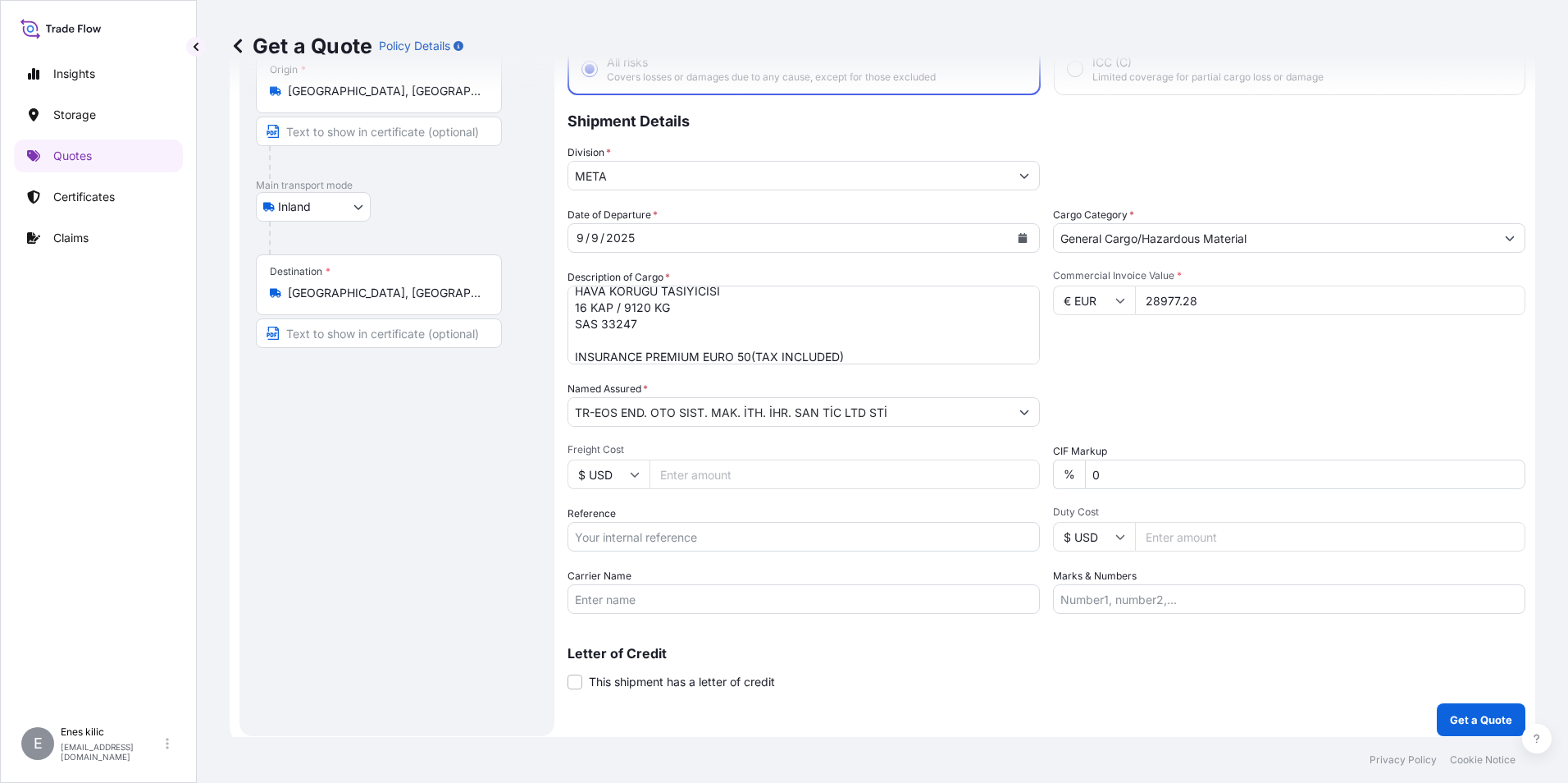
click at [627, 542] on input "Reference" at bounding box center [804, 536] width 472 height 29
click at [662, 540] on input "Reference" at bounding box center [804, 536] width 472 height 29
paste input "2401778089"
type input "2401778089"
click at [661, 593] on input "Carrier Name" at bounding box center [804, 598] width 472 height 29
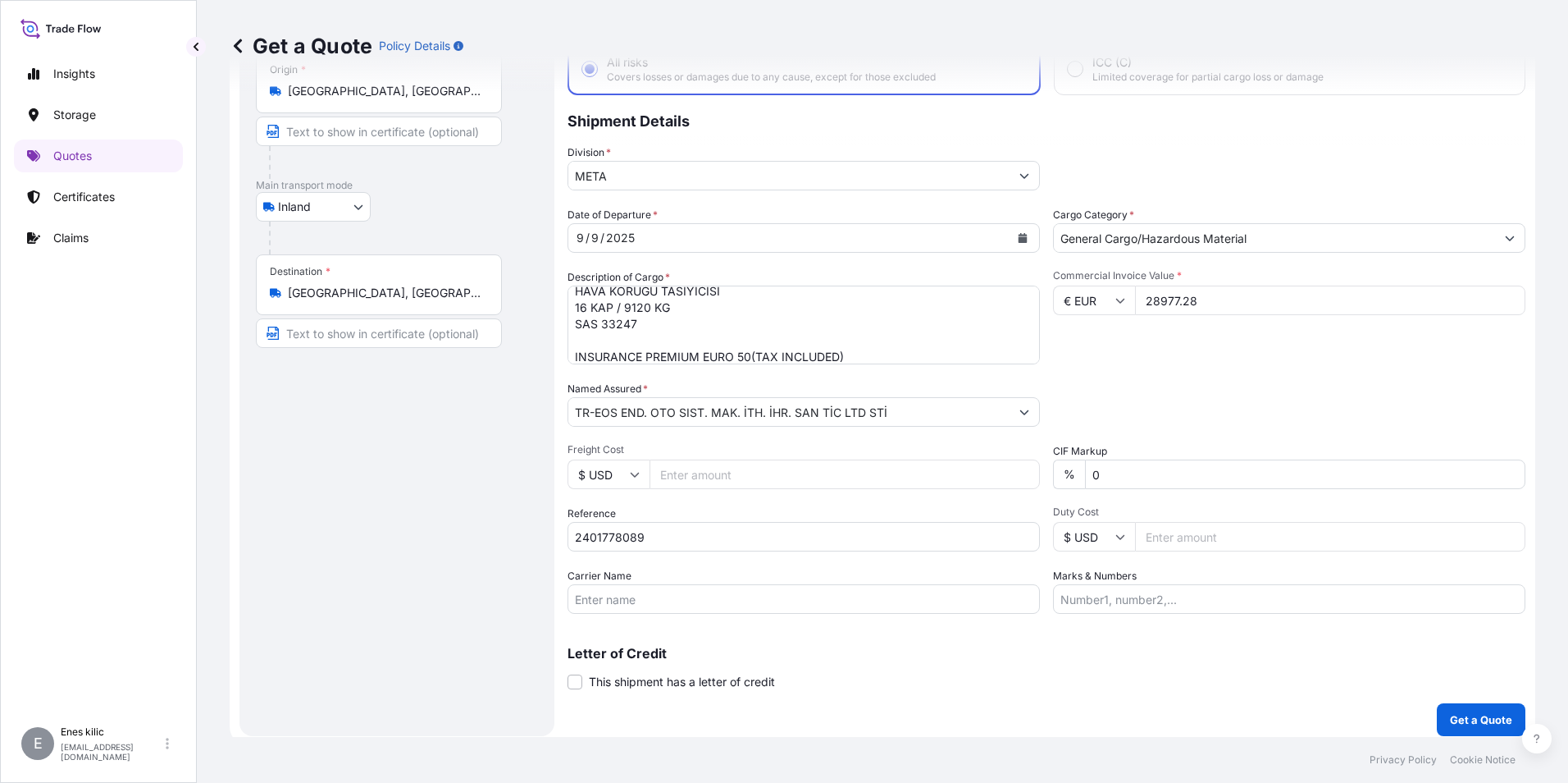
click at [656, 334] on textarea "HAVA KÖRÜĞÜ TASIYICISI 16 KAP / 9120 KG SAS 33247 INSURANCE PREMIUM EURO 50(TAX…" at bounding box center [804, 325] width 472 height 78
paste textarea "50ABG916"
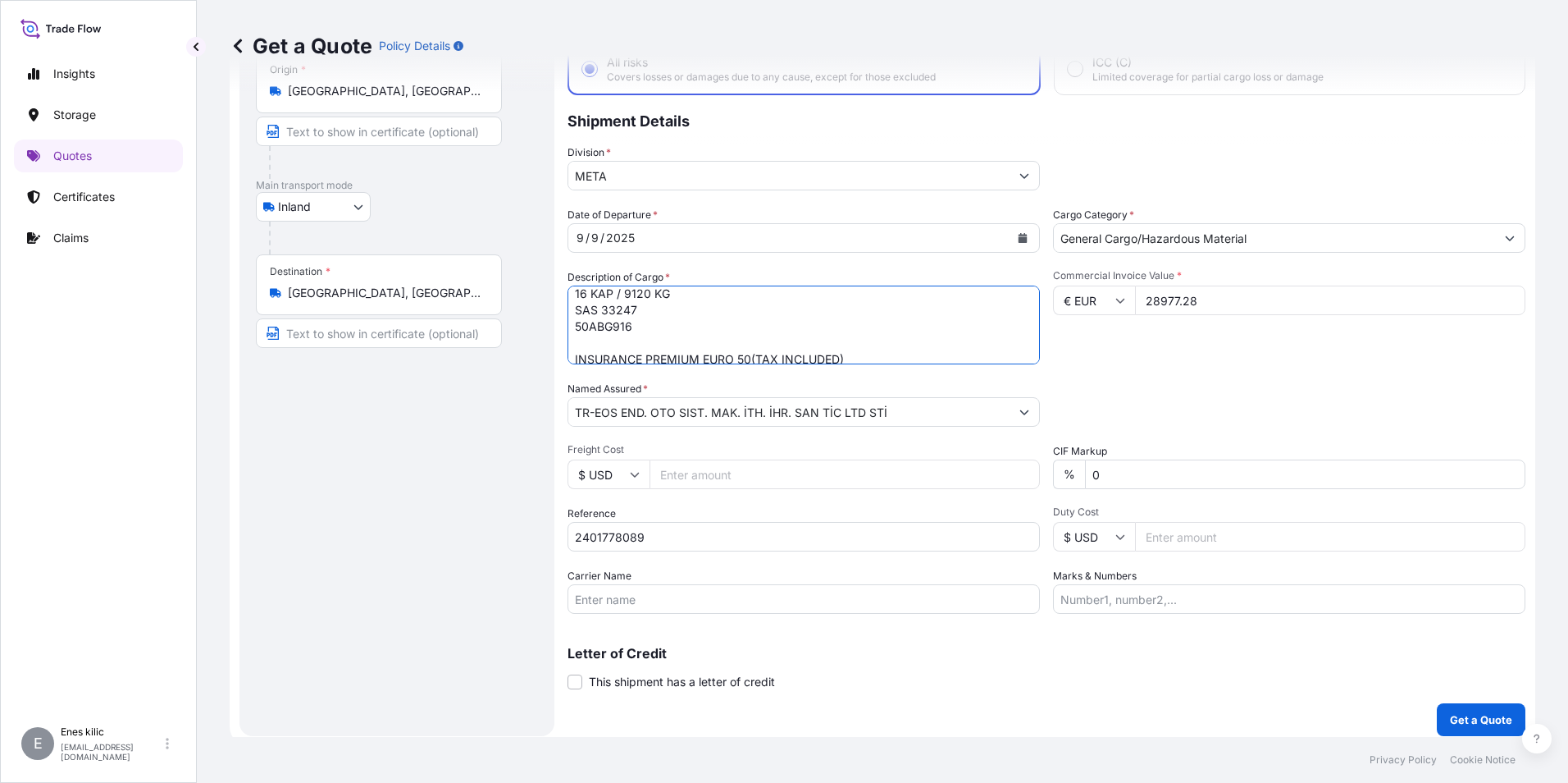
scroll to position [35, 0]
type textarea "HAVA KÖRÜĞÜ TASIYICISI 16 KAP / 9120 KG SAS 33247 50ABG916 INSURANCE PREMIUM EU…"
click at [718, 589] on input "Carrier Name" at bounding box center [804, 598] width 472 height 29
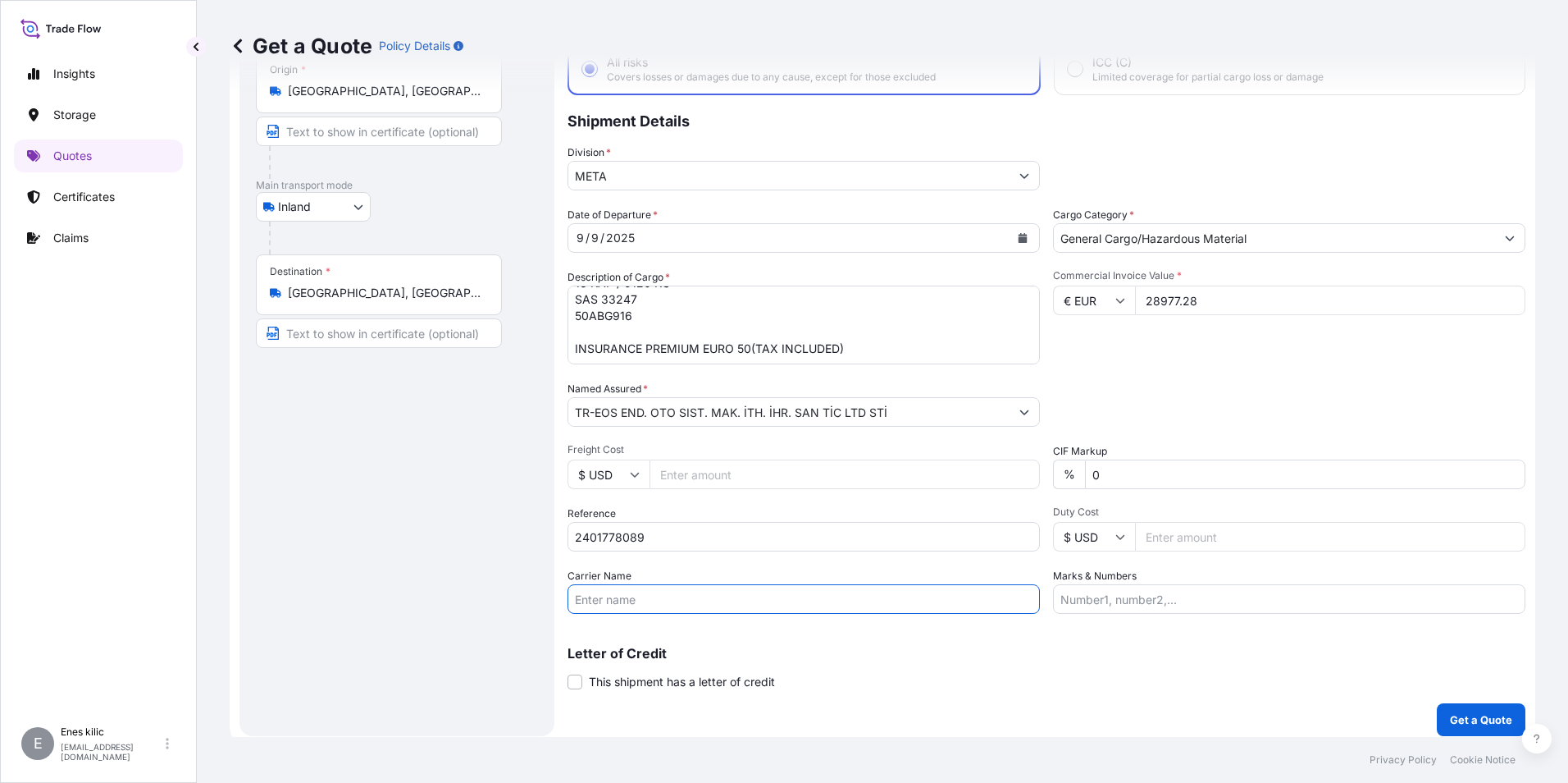
click at [1134, 618] on div "Coverage Type All risks Covers losses or damages due to any cause, except for t…" at bounding box center [1047, 365] width 957 height 743
click at [1133, 599] on input "Marks & Numbers" at bounding box center [1289, 598] width 472 height 29
paste input "50ABG916"
type input "50ABG916"
click at [1066, 642] on div "Letter of Credit This shipment has a letter of credit Letter of credit * Letter…" at bounding box center [1047, 658] width 957 height 63
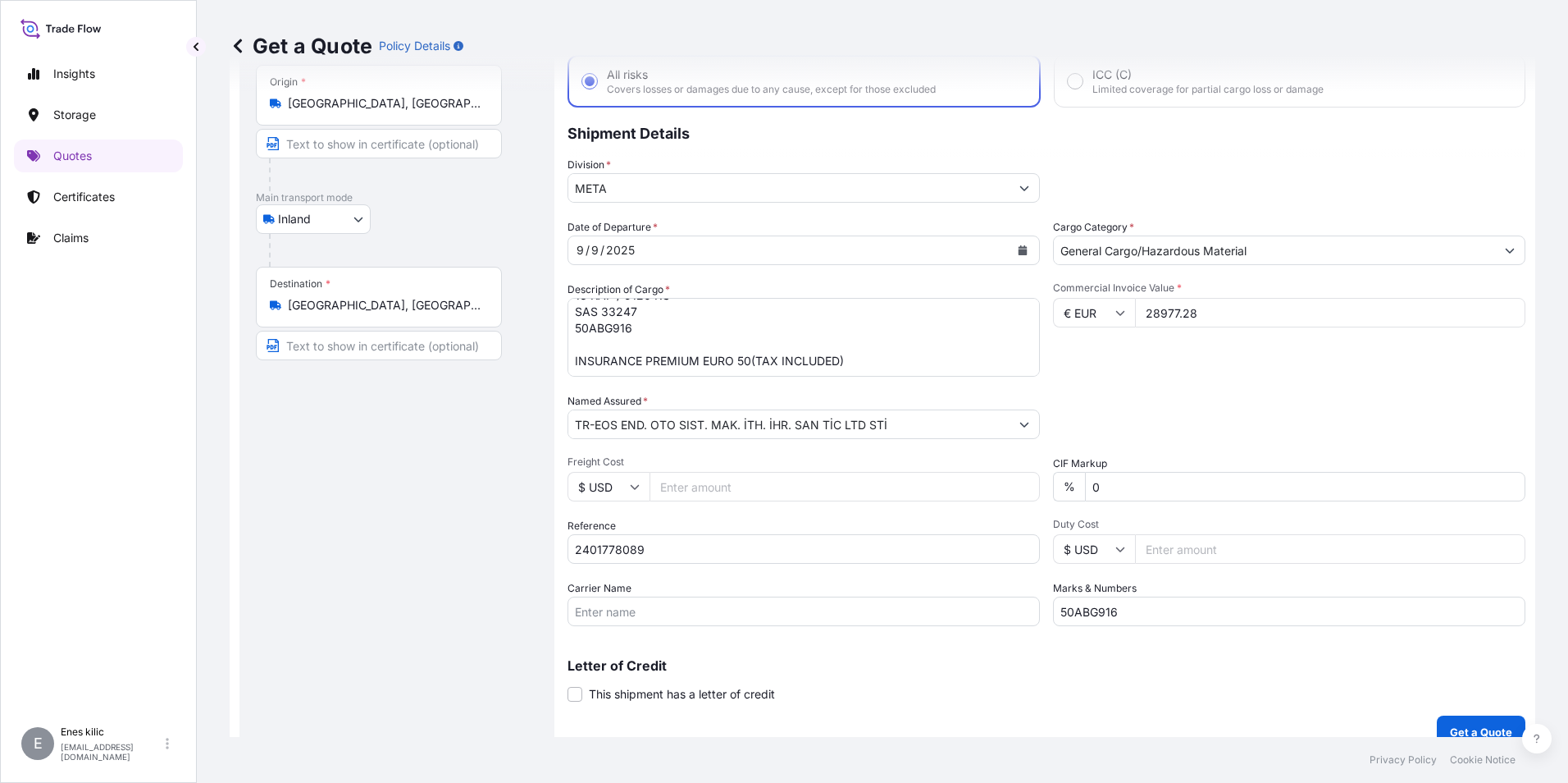
scroll to position [118, 0]
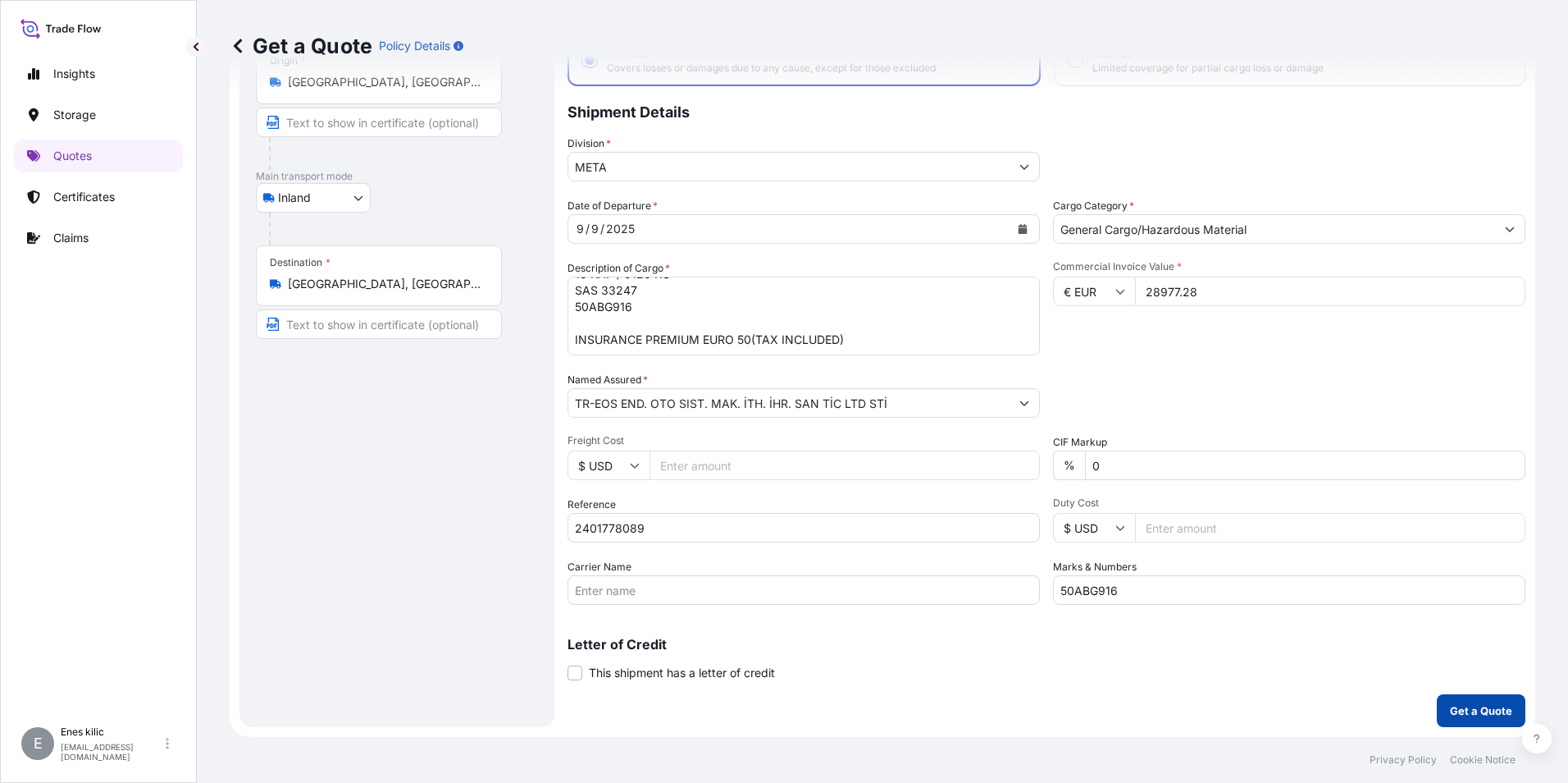
click at [1449, 705] on p "Get a Quote" at bounding box center [1481, 710] width 62 height 16
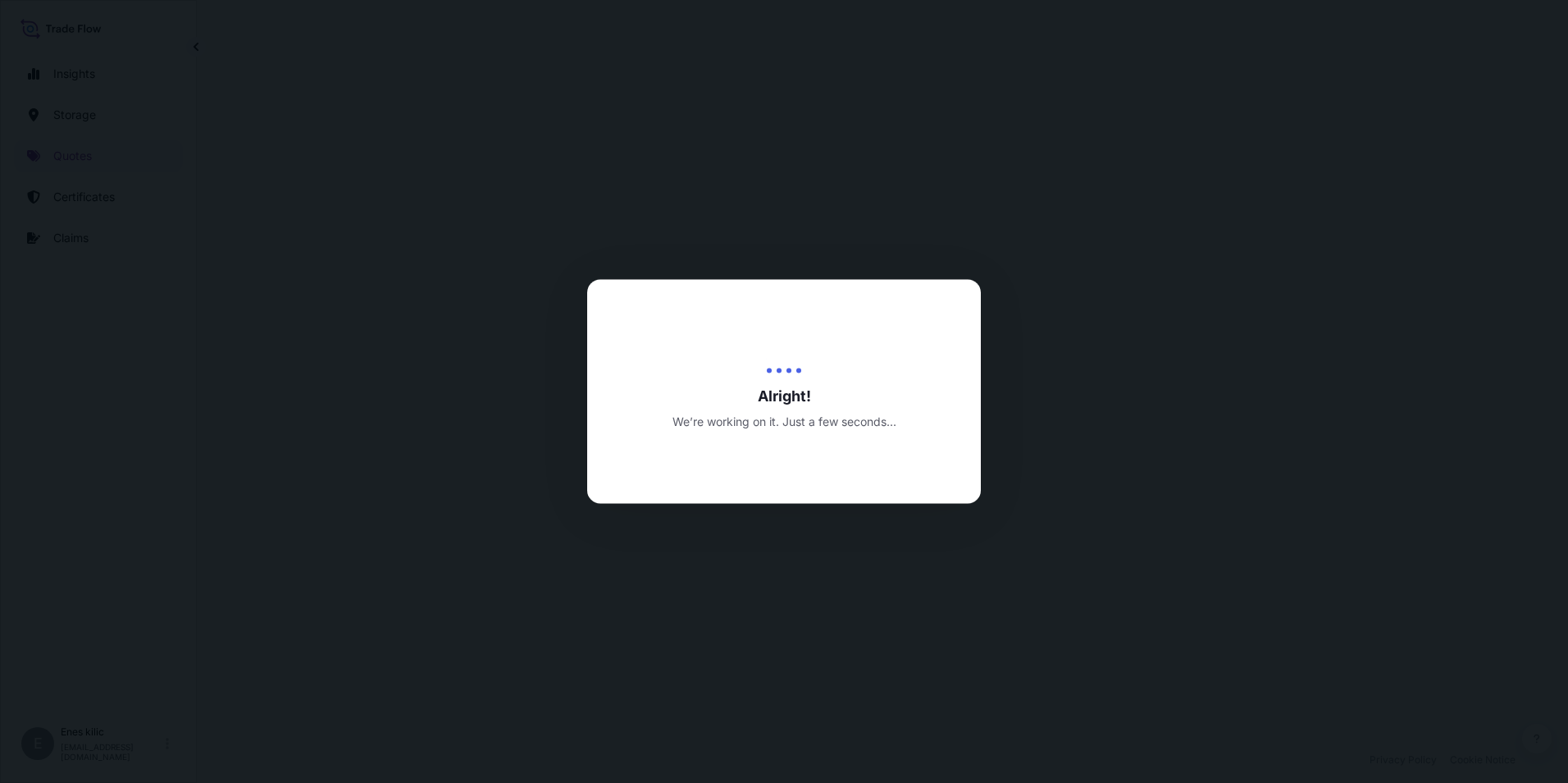
select select "Inland"
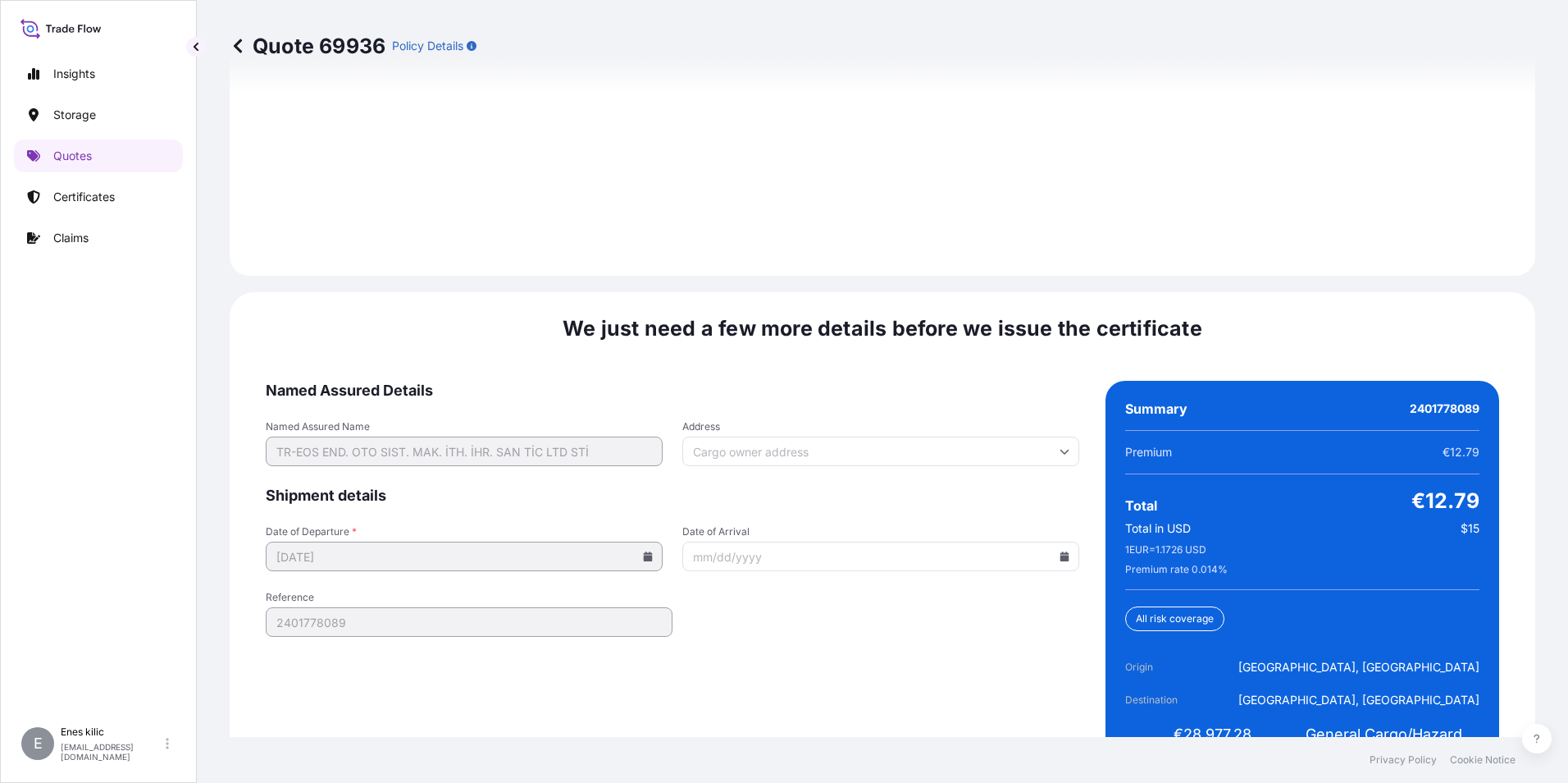
scroll to position [2395, 0]
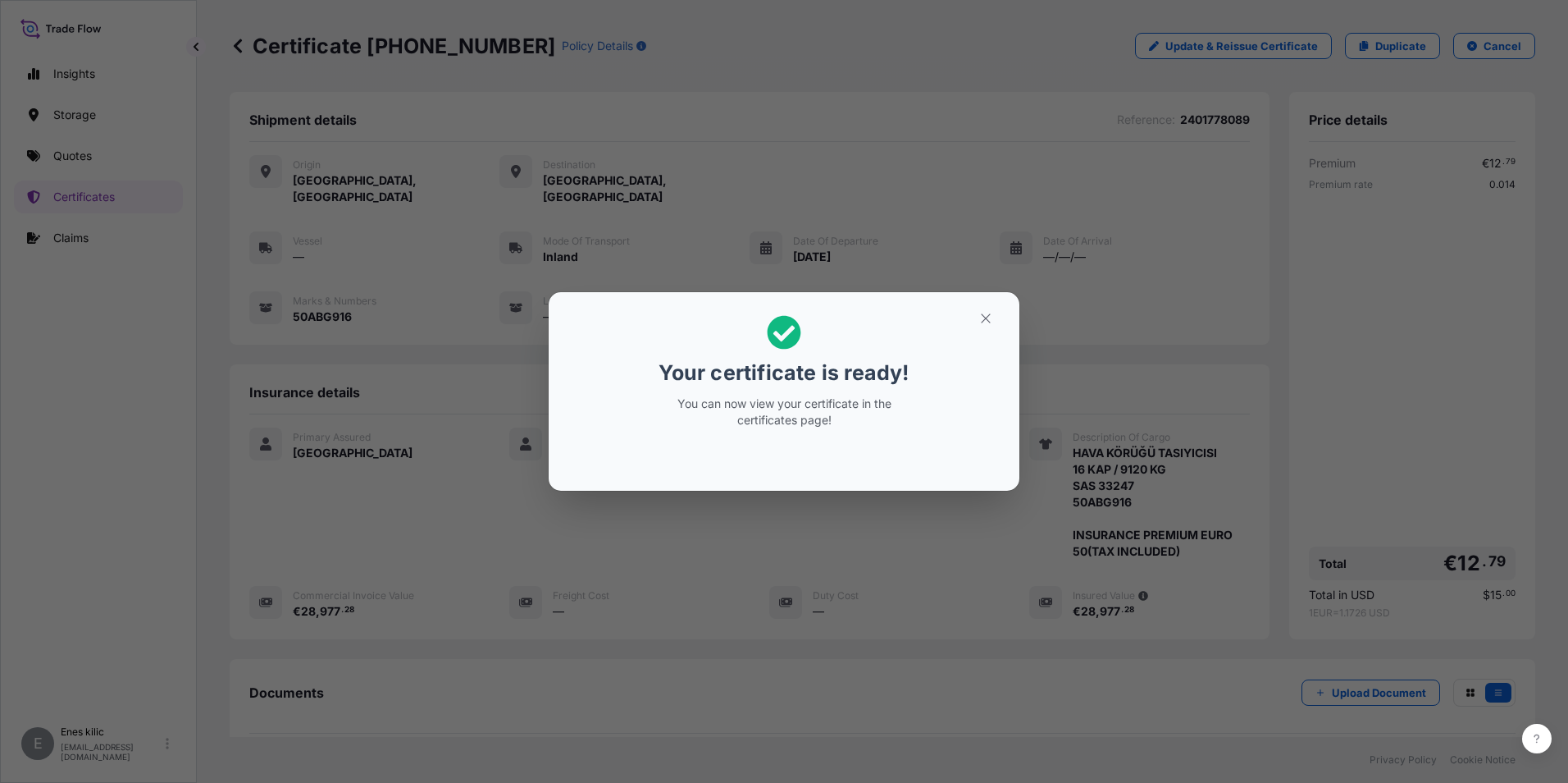
click at [990, 306] on button "button" at bounding box center [986, 317] width 41 height 26
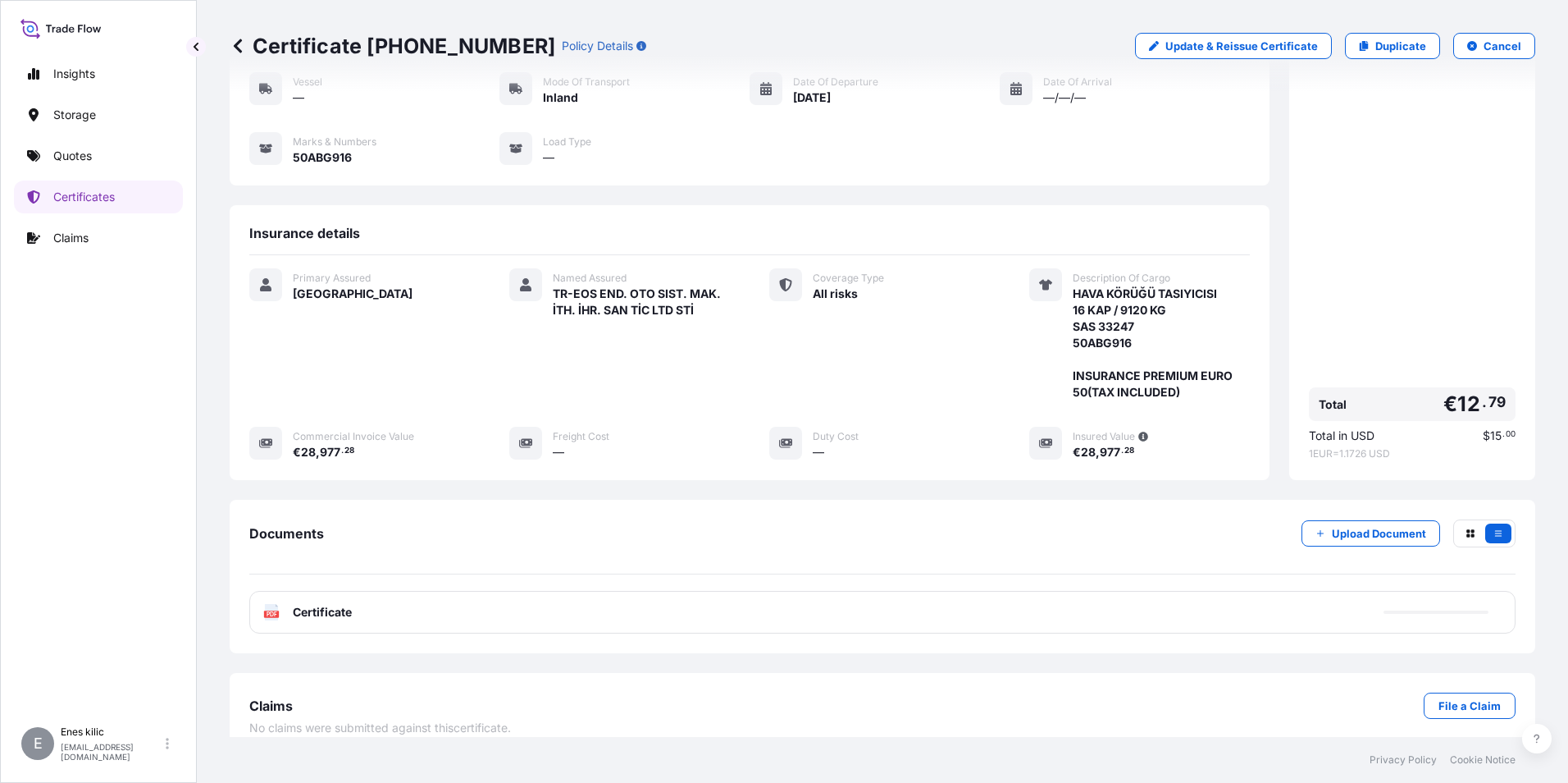
scroll to position [161, 0]
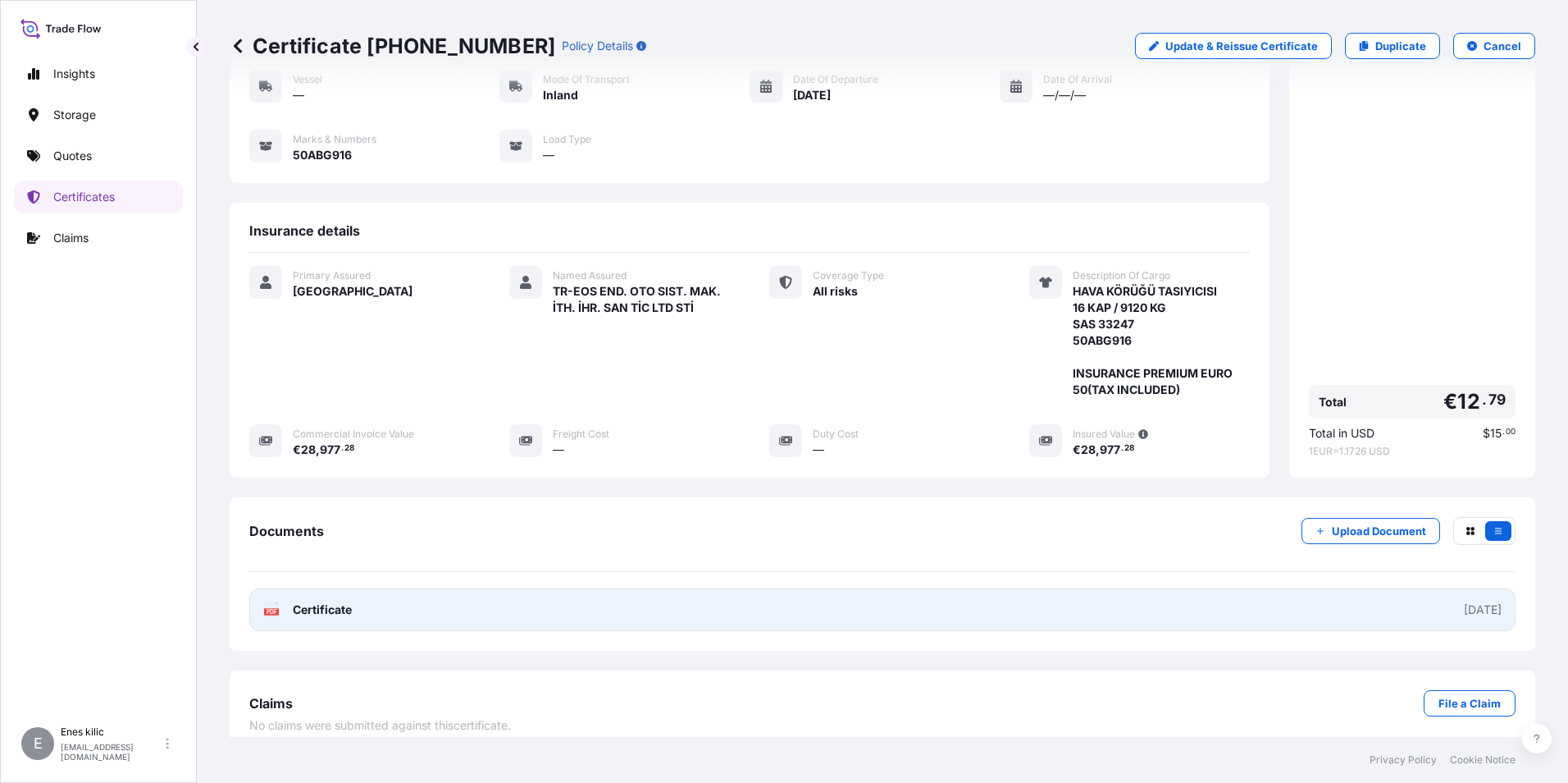
click at [309, 601] on span "Certificate" at bounding box center [322, 609] width 59 height 16
